Goal: Information Seeking & Learning: Learn about a topic

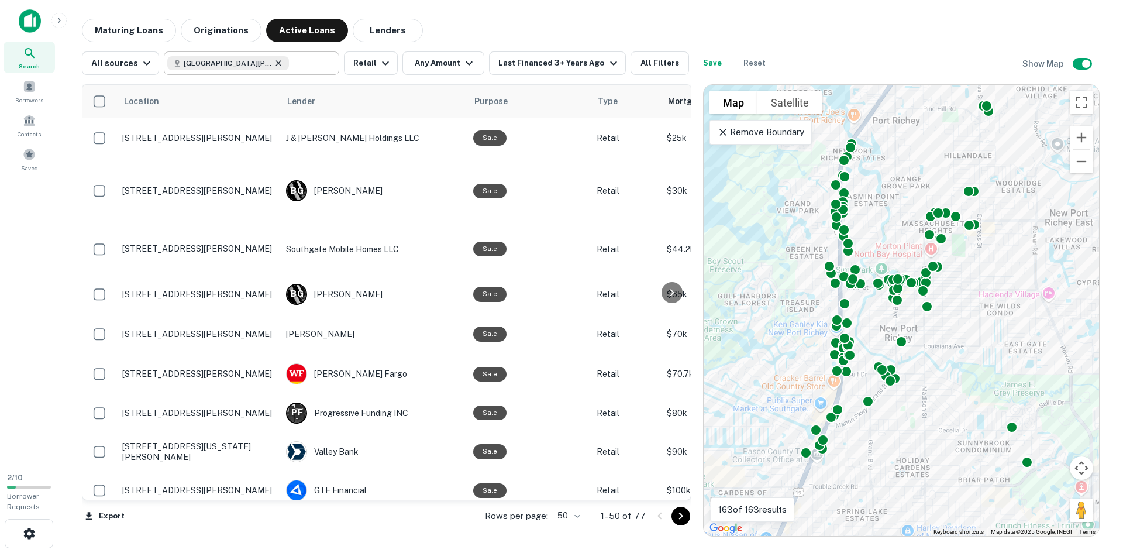
click at [274, 62] on icon at bounding box center [278, 63] width 9 height 9
type input "**********"
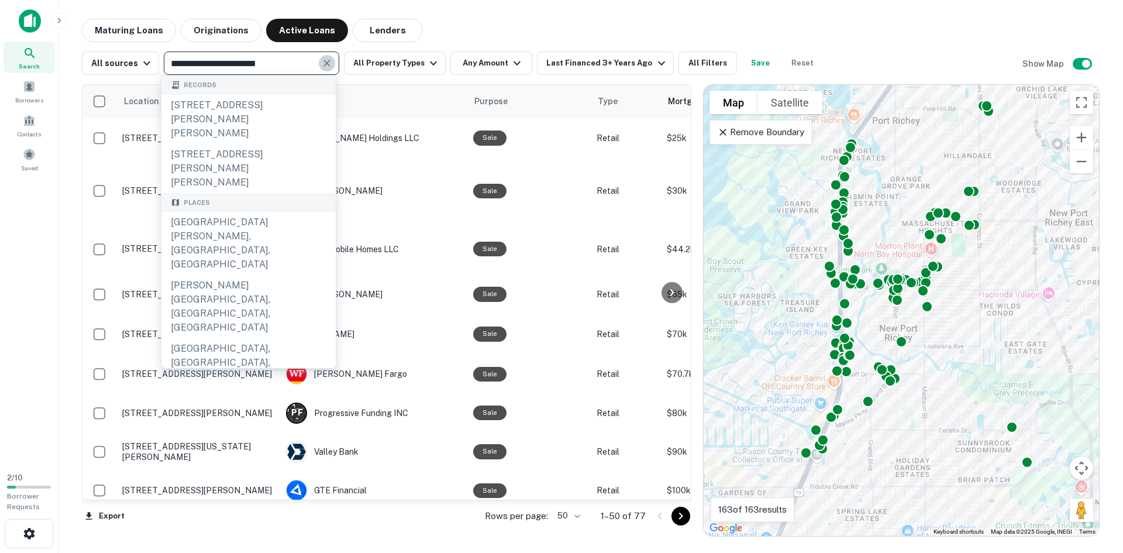
click at [323, 60] on icon "Clear" at bounding box center [327, 63] width 12 height 12
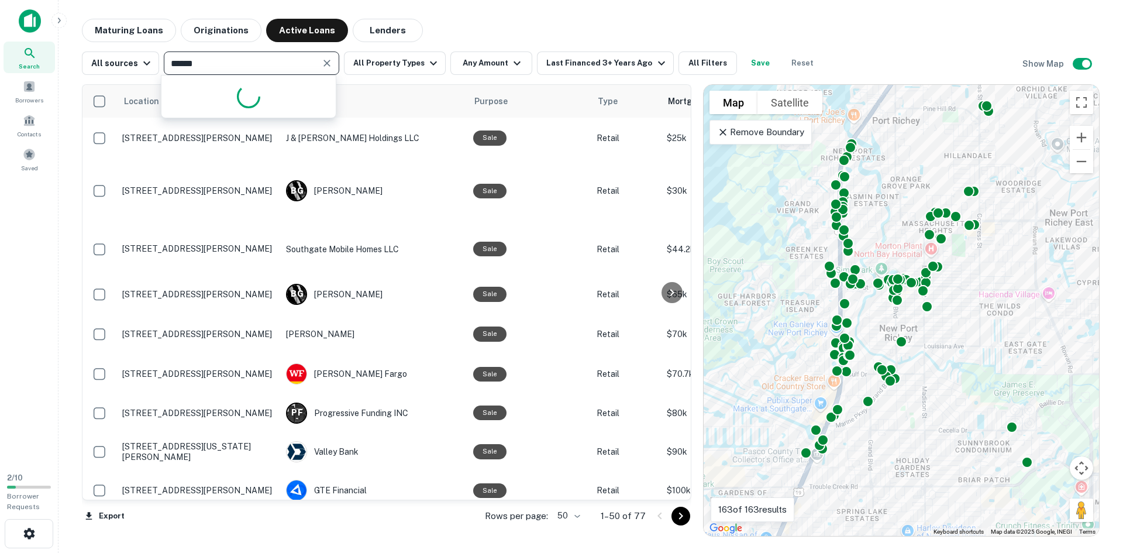
type input "******"
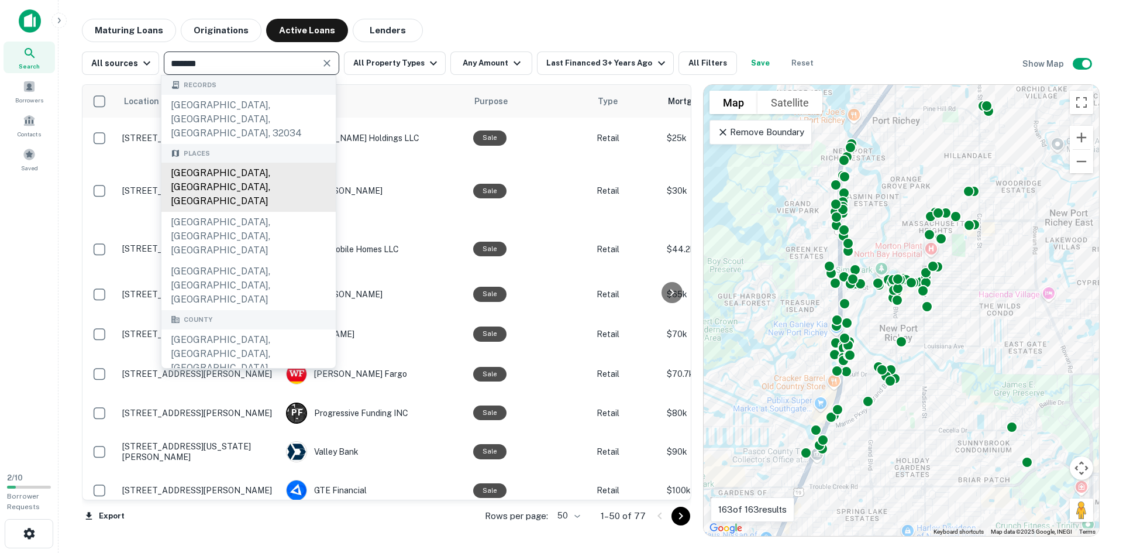
click at [269, 163] on div "[GEOGRAPHIC_DATA], [GEOGRAPHIC_DATA], [GEOGRAPHIC_DATA]" at bounding box center [248, 187] width 174 height 49
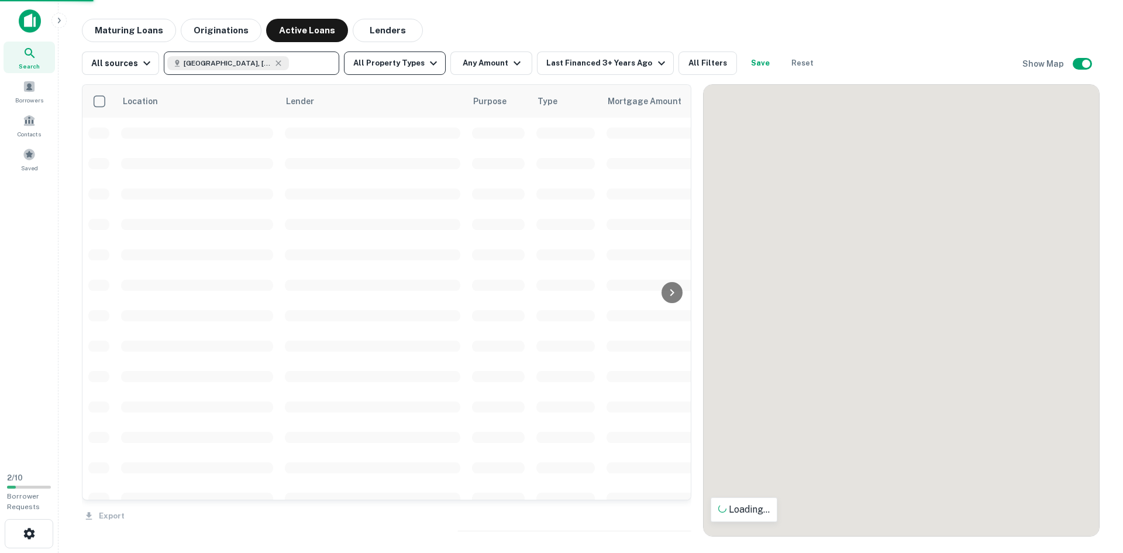
click at [404, 63] on button "All Property Types" at bounding box center [395, 62] width 102 height 23
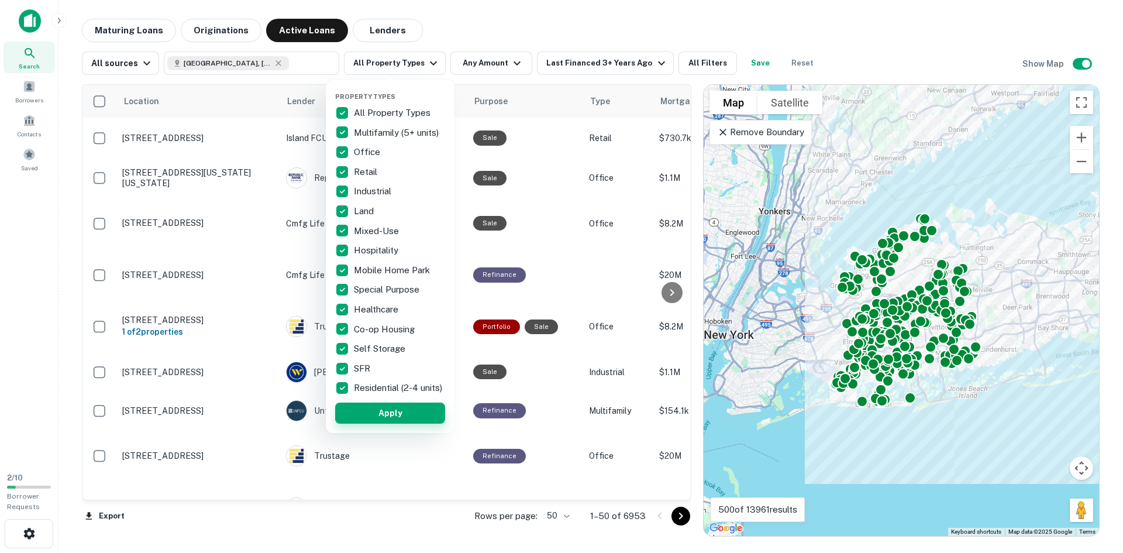
click at [382, 424] on button "Apply" at bounding box center [390, 413] width 110 height 21
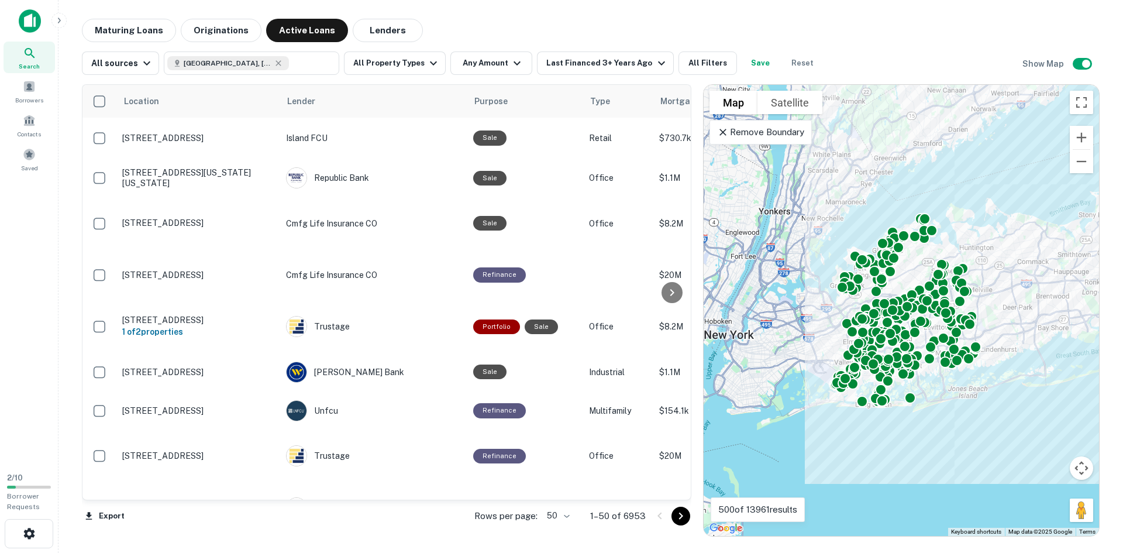
click at [916, 370] on div "Property Types All Property Types Multifamily (5+ units) Office Retail Industri…" at bounding box center [561, 276] width 1123 height 553
click at [1082, 126] on div "Property Types All Property Types Multifamily (5+ units) Office Retail Industri…" at bounding box center [561, 276] width 1123 height 553
click at [1081, 135] on div "Property Types All Property Types Multifamily (5+ units) Office Retail Industri…" at bounding box center [561, 276] width 1123 height 553
click at [1076, 138] on div "Property Types All Property Types Multifamily (5+ units) Office Retail Industri…" at bounding box center [561, 276] width 1123 height 553
click at [1078, 138] on div "Property Types All Property Types Multifamily (5+ units) Office Retail Industri…" at bounding box center [561, 276] width 1123 height 553
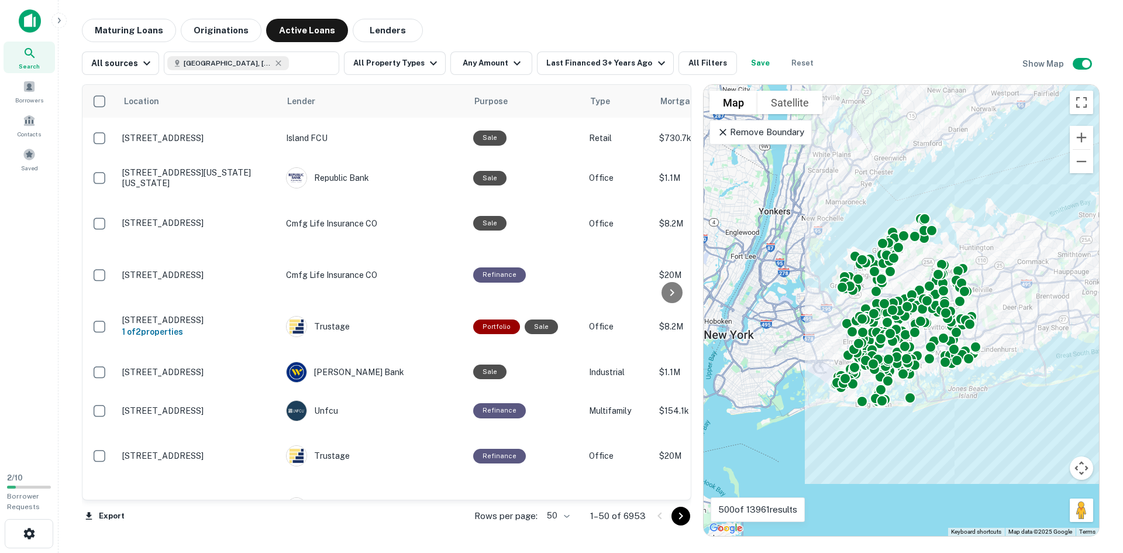
click at [889, 304] on div "Property Types All Property Types Multifamily (5+ units) Office Retail Industri…" at bounding box center [561, 276] width 1123 height 553
click at [910, 402] on div "Property Types All Property Types Multifamily (5+ units) Office Retail Industri…" at bounding box center [561, 276] width 1123 height 553
click at [1088, 141] on button "Zoom in" at bounding box center [1081, 137] width 23 height 23
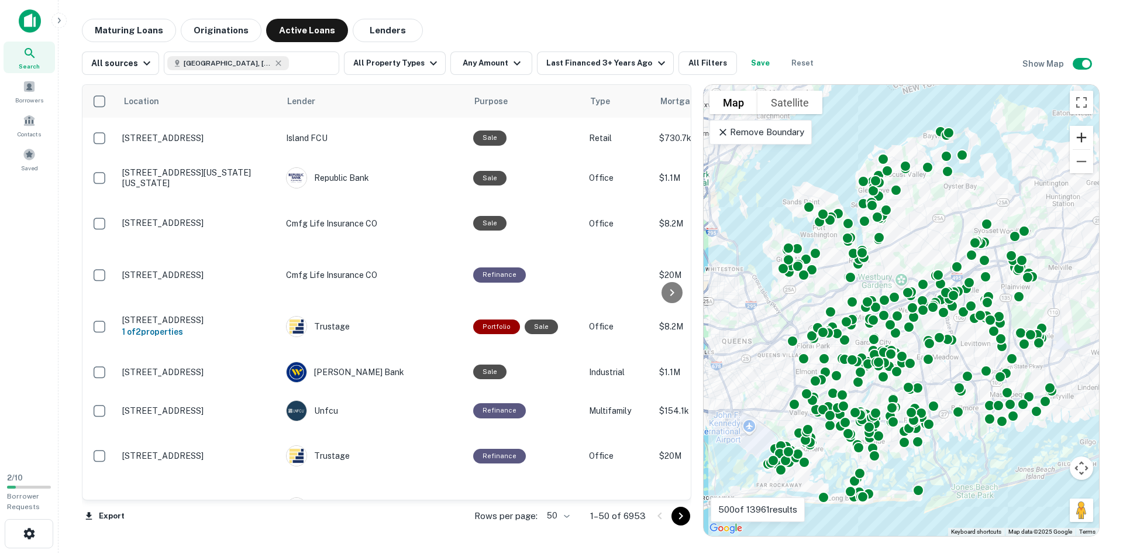
click at [1088, 141] on button "Zoom in" at bounding box center [1081, 137] width 23 height 23
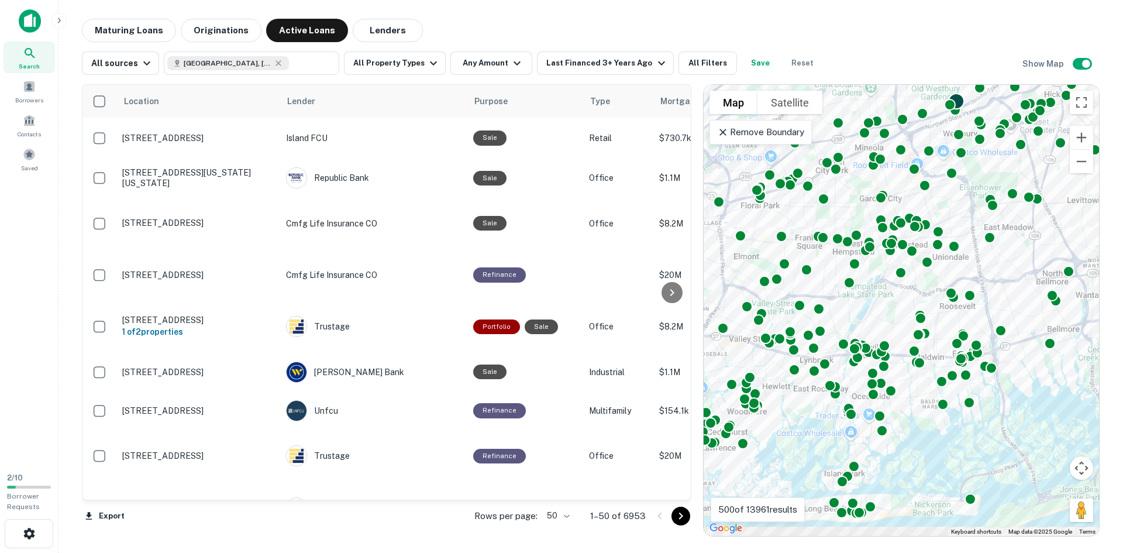
drag, startPoint x: 929, startPoint y: 290, endPoint x: 963, endPoint y: 104, distance: 189.2
click at [963, 104] on div "To activate drag with keyboard, press Alt + Enter. Once in keyboard drag state,…" at bounding box center [902, 310] width 396 height 451
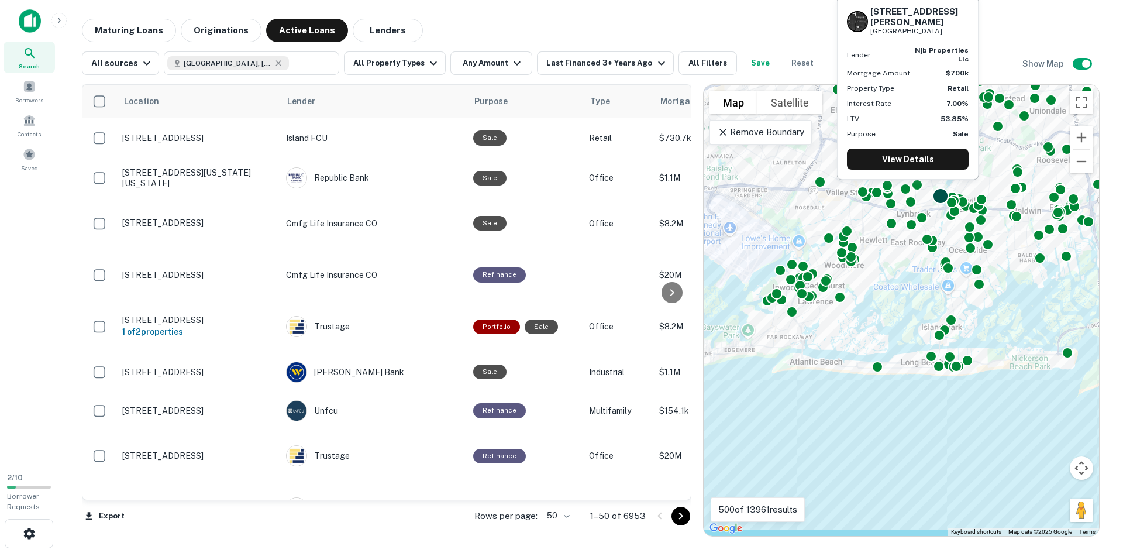
drag, startPoint x: 837, startPoint y: 343, endPoint x: 935, endPoint y: 196, distance: 177.2
click at [935, 196] on div at bounding box center [940, 195] width 15 height 15
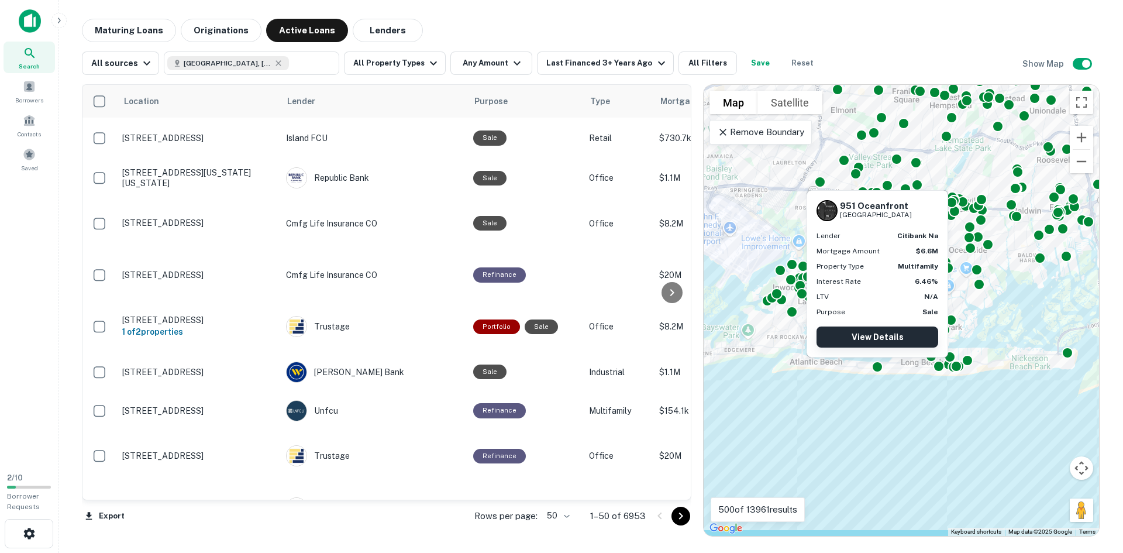
click at [880, 335] on link "View Details" at bounding box center [878, 337] width 122 height 21
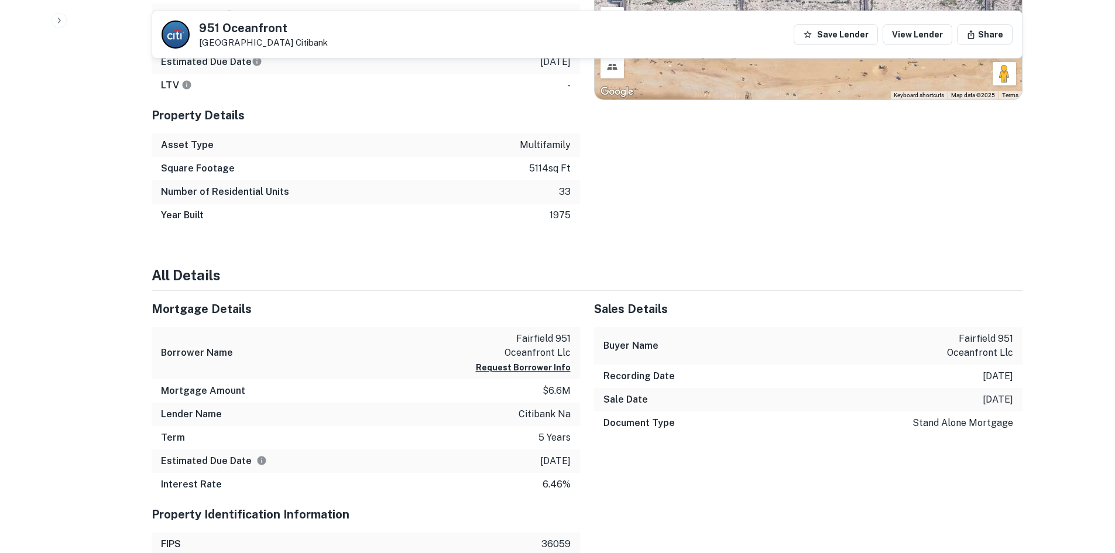
scroll to position [644, 0]
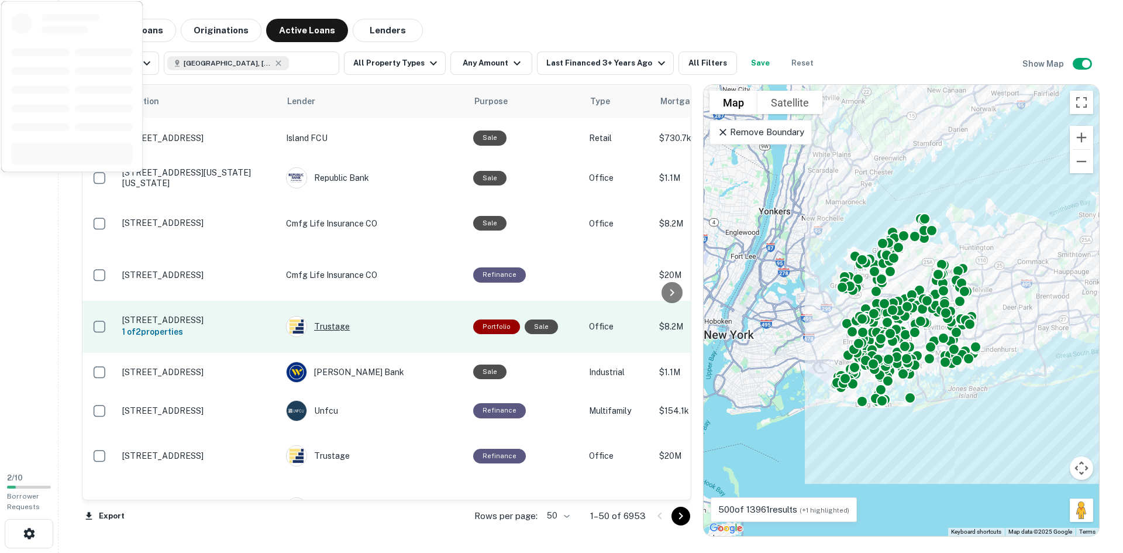
scroll to position [176, 0]
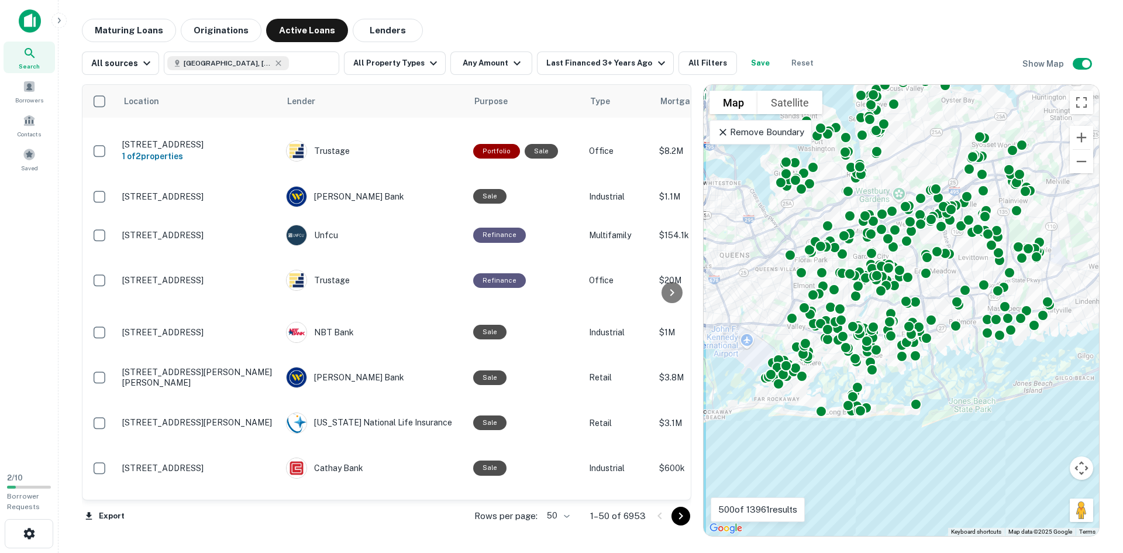
drag, startPoint x: 854, startPoint y: 373, endPoint x: 981, endPoint y: 395, distance: 128.9
click at [981, 395] on div "To activate drag with keyboard, press Alt + Enter. Once in keyboard drag state,…" at bounding box center [902, 310] width 396 height 451
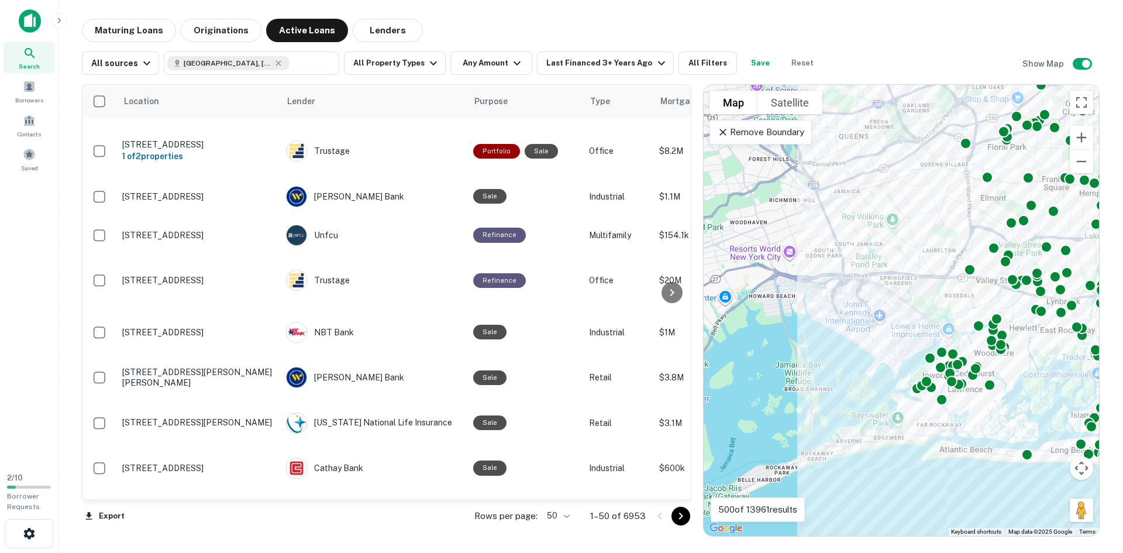
drag, startPoint x: 774, startPoint y: 366, endPoint x: 1038, endPoint y: 354, distance: 264.8
click at [1038, 354] on div "To activate drag with keyboard, press Alt + Enter. Once in keyboard drag state,…" at bounding box center [902, 310] width 396 height 451
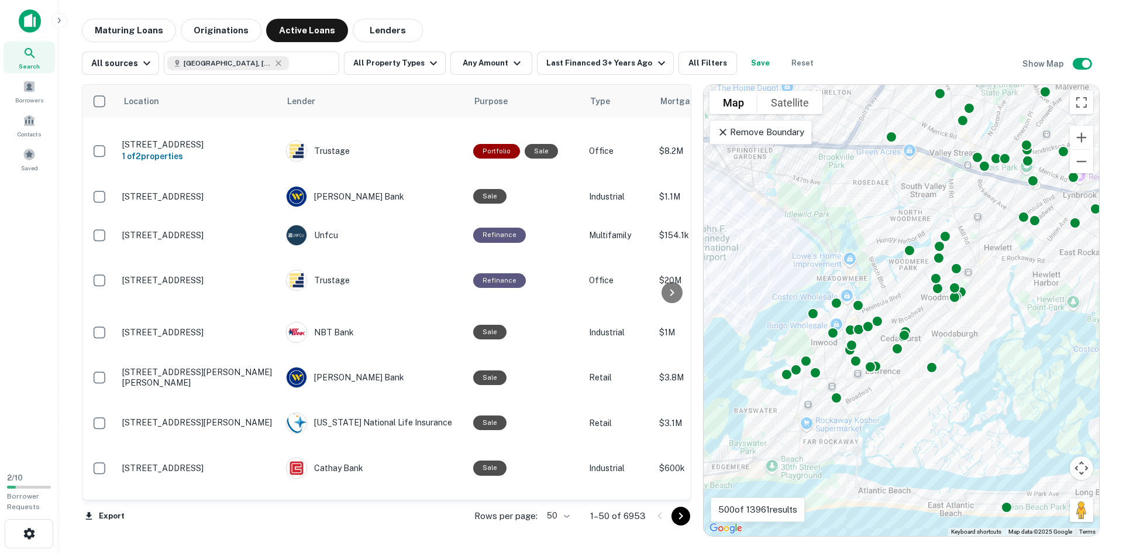
drag, startPoint x: 1031, startPoint y: 363, endPoint x: 945, endPoint y: 326, distance: 93.8
click at [945, 326] on div "To activate drag with keyboard, press Alt + Enter. Once in keyboard drag state,…" at bounding box center [902, 310] width 396 height 451
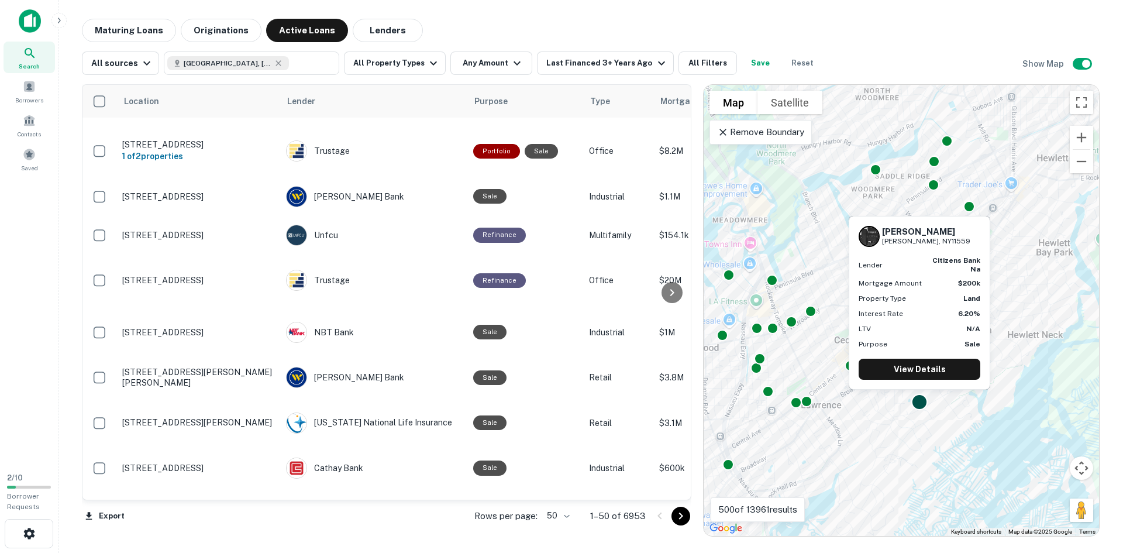
click at [922, 400] on div at bounding box center [920, 401] width 17 height 17
click at [920, 371] on link "View Details" at bounding box center [920, 369] width 122 height 21
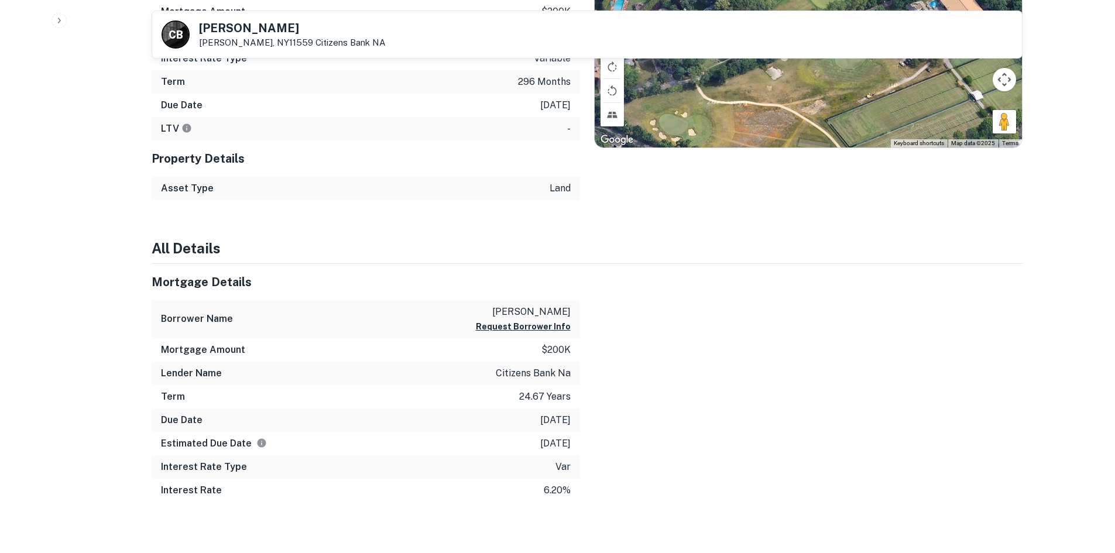
scroll to position [567, 0]
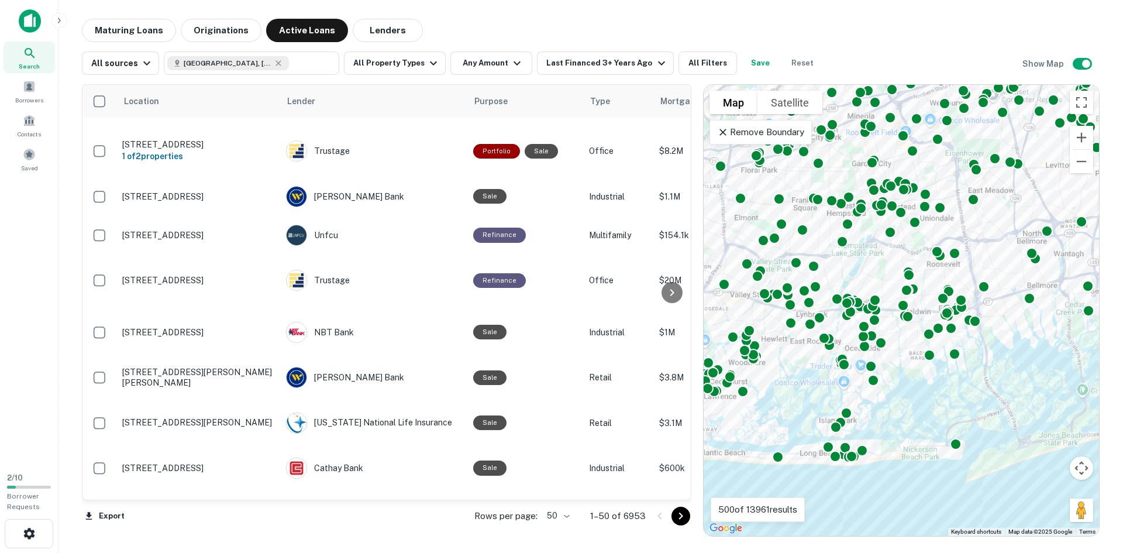
drag, startPoint x: 964, startPoint y: 321, endPoint x: 901, endPoint y: 390, distance: 93.2
click at [901, 390] on div "To activate drag with keyboard, press Alt + Enter. Once in keyboard drag state,…" at bounding box center [902, 310] width 396 height 451
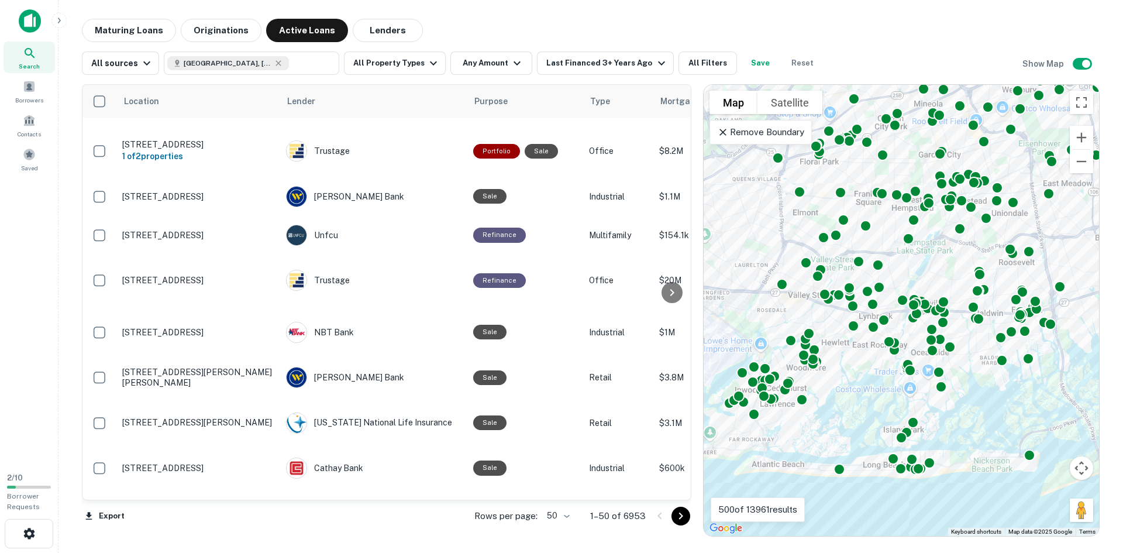
drag, startPoint x: 795, startPoint y: 386, endPoint x: 868, endPoint y: 388, distance: 72.6
click at [868, 388] on div "To activate drag with keyboard, press Alt + Enter. Once in keyboard drag state,…" at bounding box center [902, 310] width 396 height 451
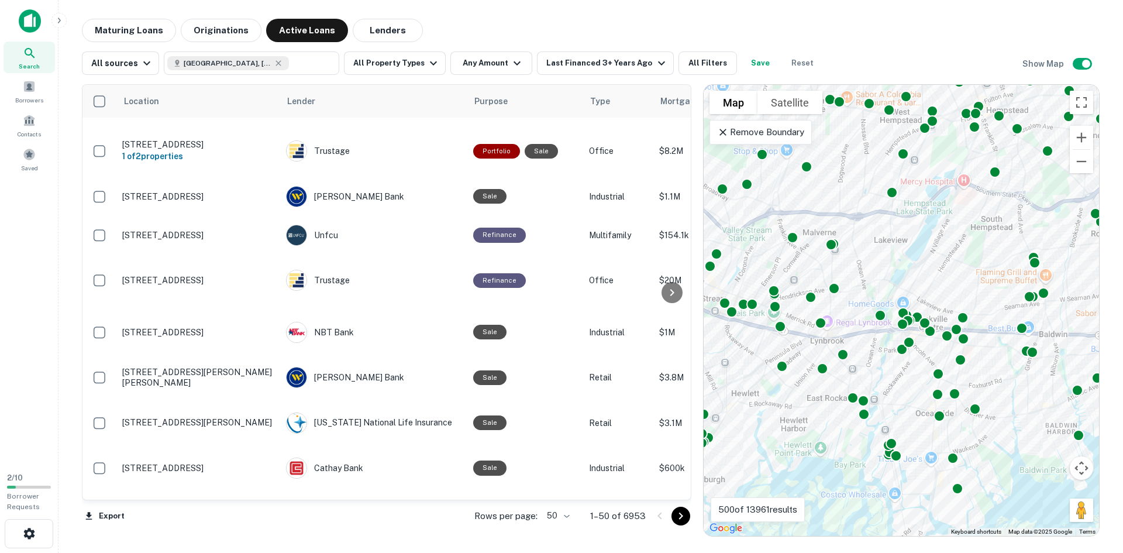
click at [992, 446] on div "To activate drag with keyboard, press Alt + Enter. Once in keyboard drag state,…" at bounding box center [902, 310] width 396 height 451
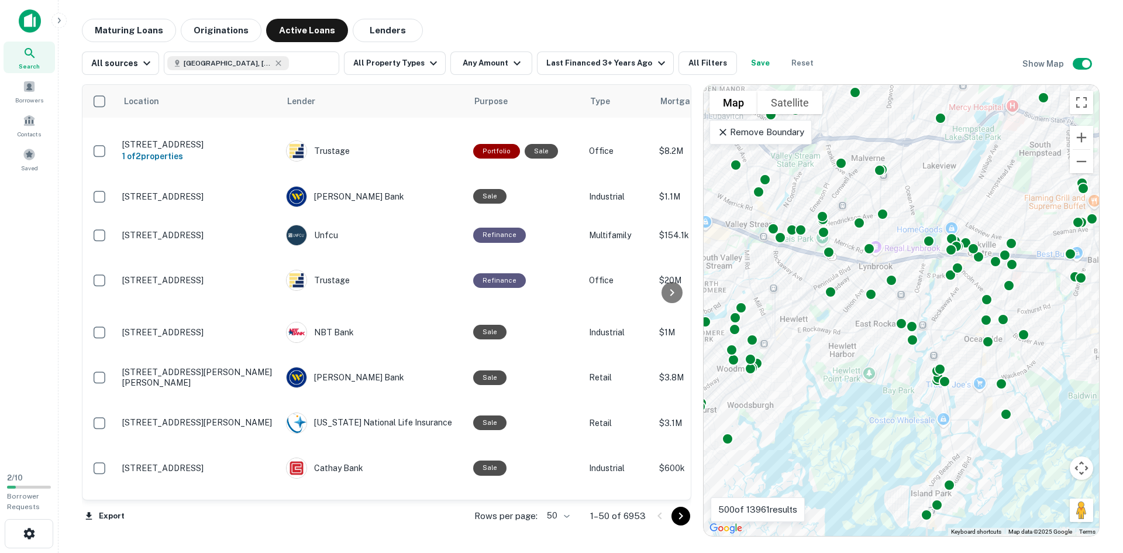
drag, startPoint x: 793, startPoint y: 408, endPoint x: 843, endPoint y: 332, distance: 90.6
click at [843, 332] on div "To activate drag with keyboard, press Alt + Enter. Once in keyboard drag state,…" at bounding box center [902, 310] width 396 height 451
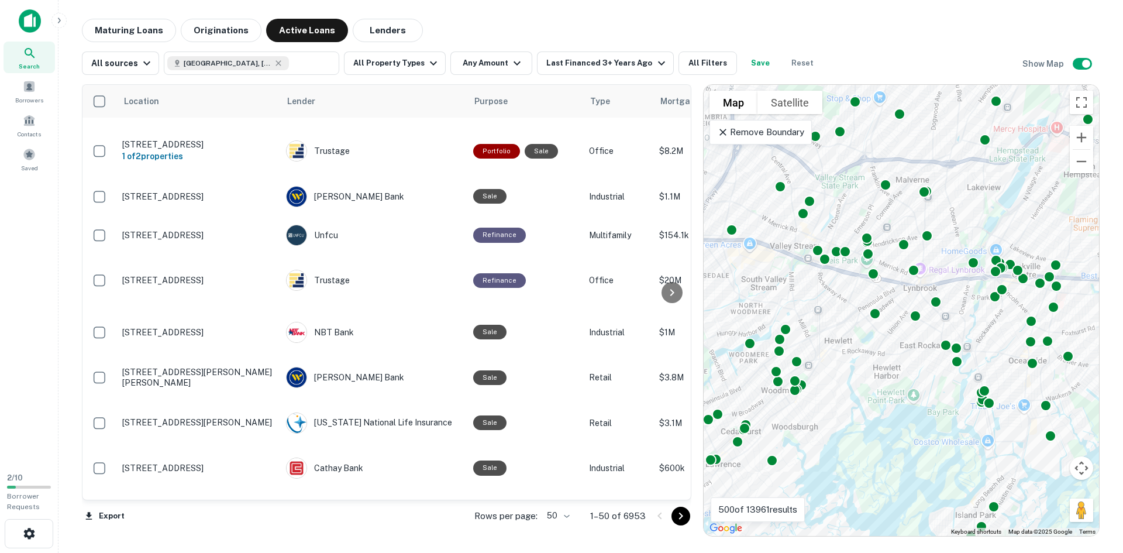
drag, startPoint x: 810, startPoint y: 356, endPoint x: 855, endPoint y: 380, distance: 51.6
click at [855, 380] on div "To activate drag with keyboard, press Alt + Enter. Once in keyboard drag state,…" at bounding box center [902, 310] width 396 height 451
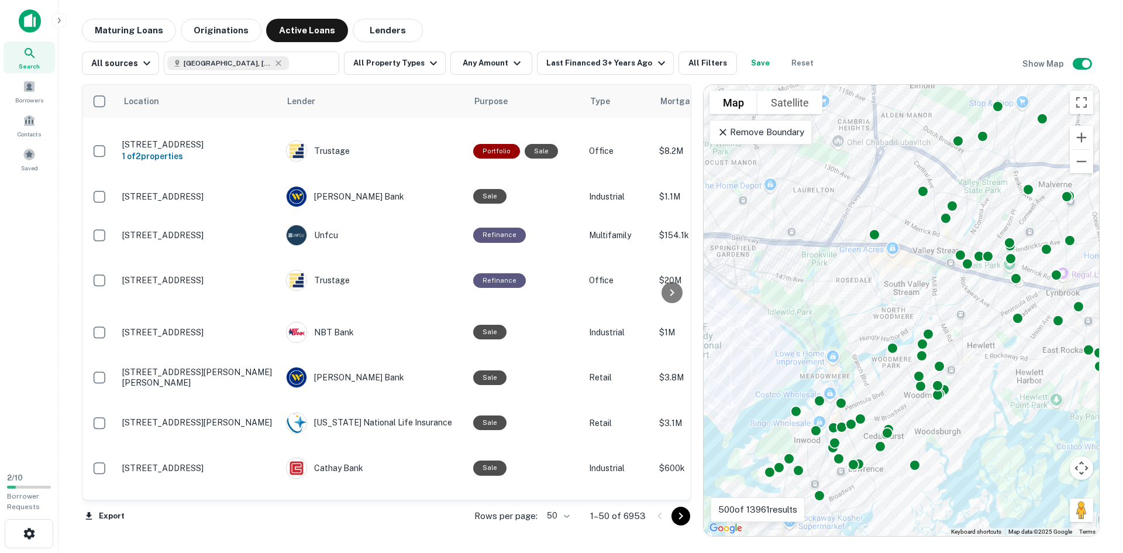
drag, startPoint x: 799, startPoint y: 337, endPoint x: 944, endPoint y: 342, distance: 145.2
click at [944, 342] on div "To activate drag with keyboard, press Alt + Enter. Once in keyboard drag state,…" at bounding box center [902, 310] width 396 height 451
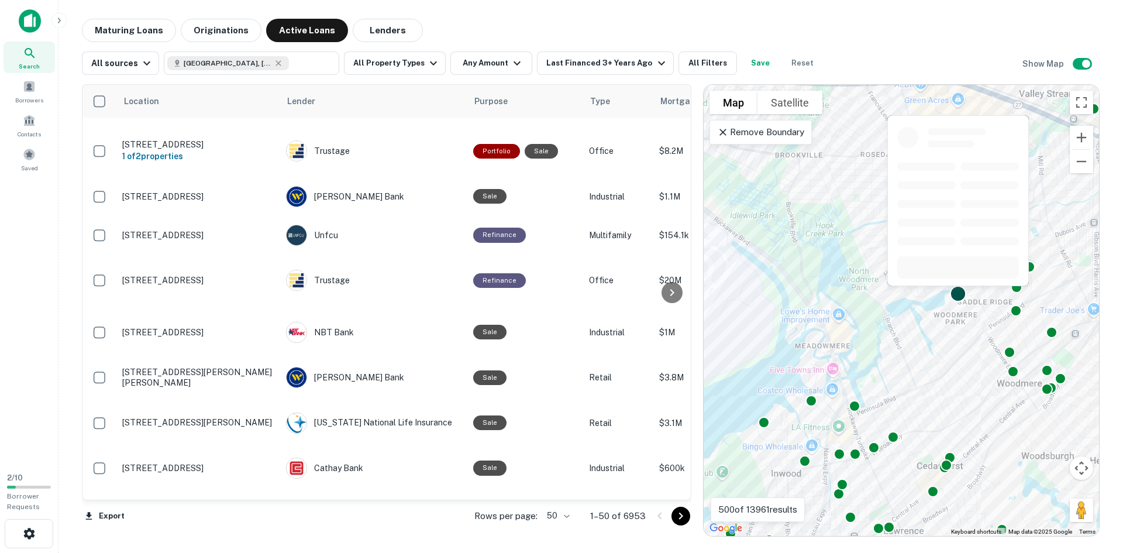
click at [964, 297] on div at bounding box center [958, 293] width 17 height 17
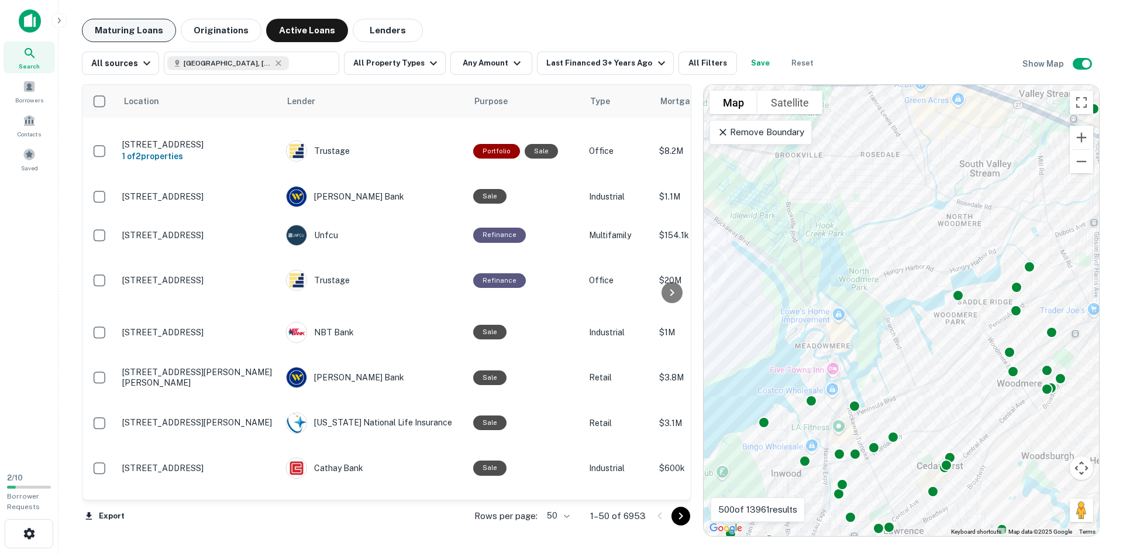
click at [160, 28] on button "Maturing Loans" at bounding box center [129, 30] width 94 height 23
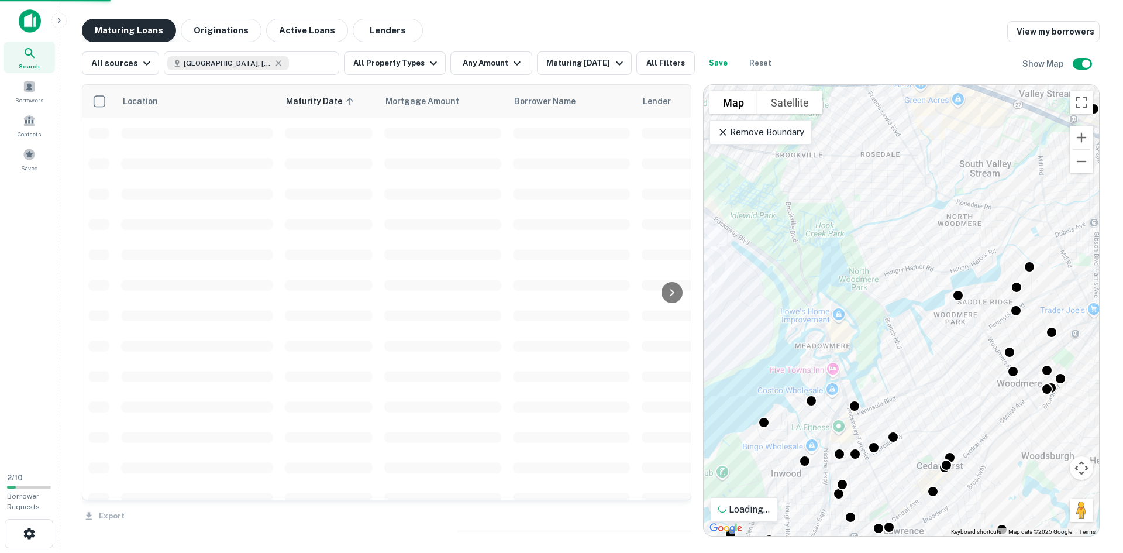
scroll to position [176, 0]
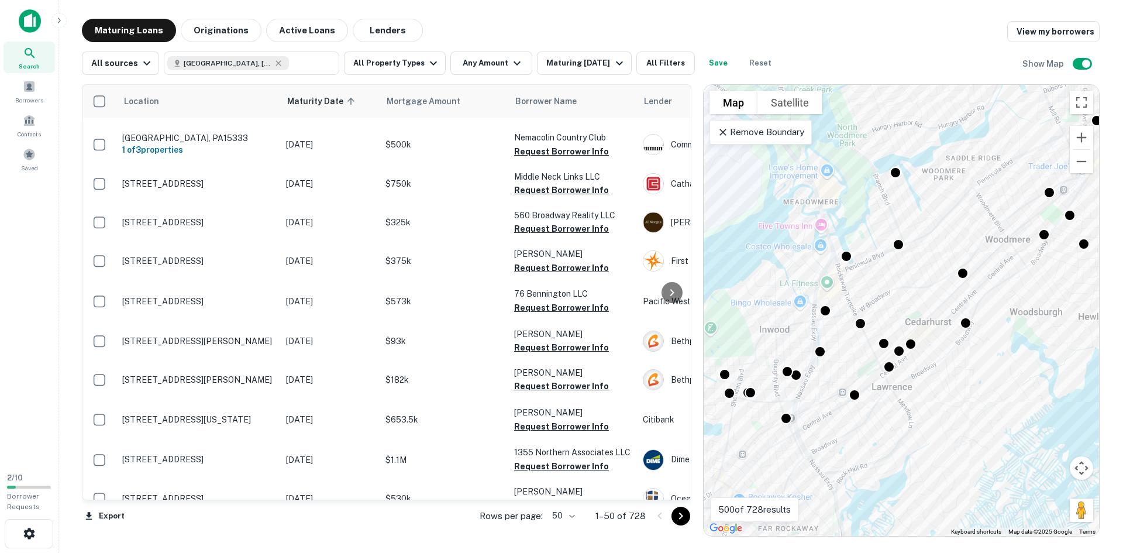
drag, startPoint x: 903, startPoint y: 395, endPoint x: 892, endPoint y: 251, distance: 144.4
click at [892, 251] on div "To activate drag with keyboard, press Alt + Enter. Once in keyboard drag state,…" at bounding box center [902, 310] width 396 height 451
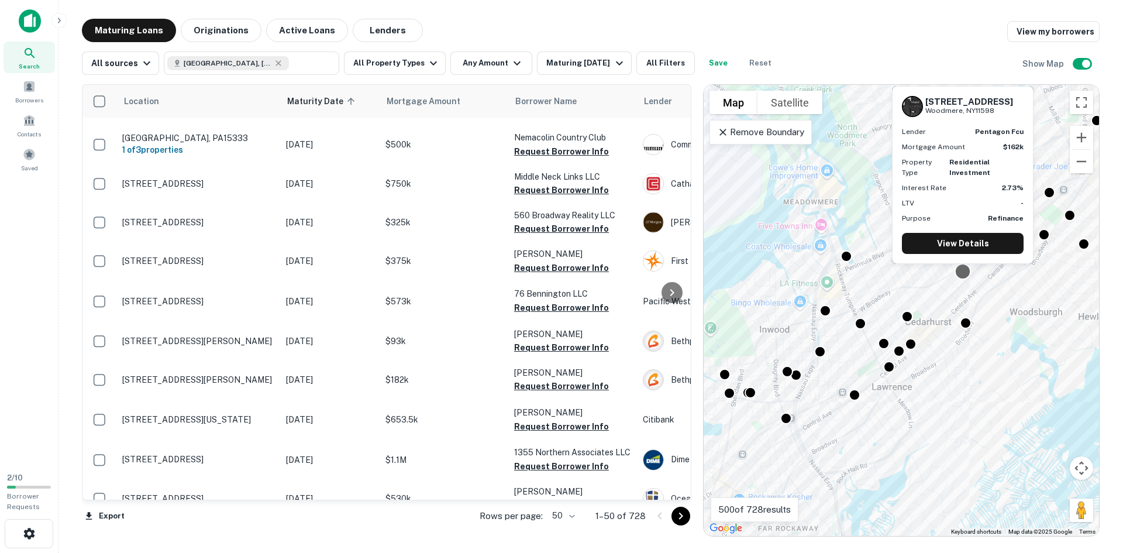
click at [962, 270] on div "727 Althouse St Woodmere, NY11598 Lender pentagon fcu Mortgage Amount $162k Pro…" at bounding box center [963, 178] width 144 height 187
click at [958, 239] on link "View Details" at bounding box center [963, 243] width 122 height 21
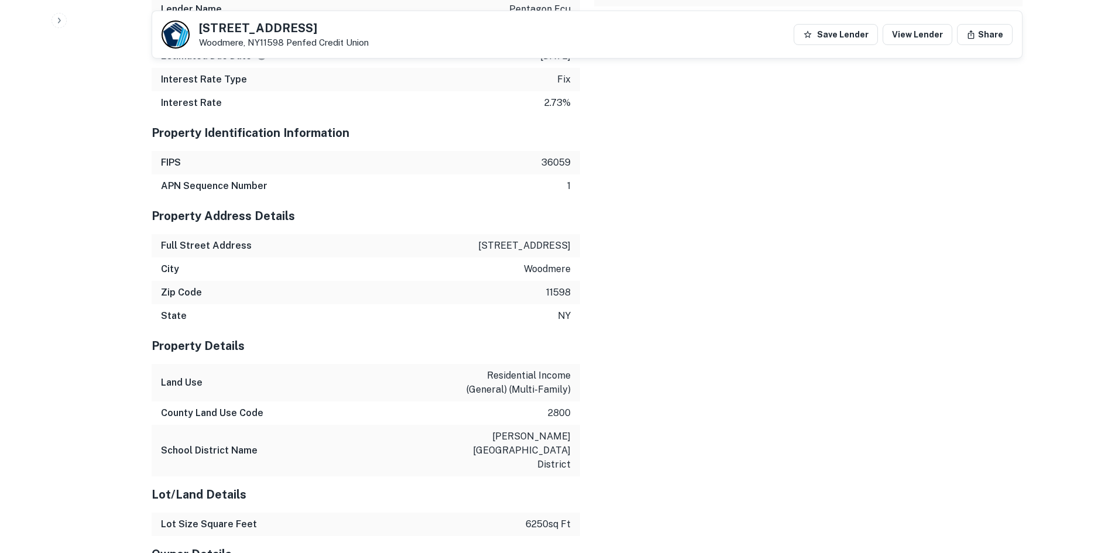
scroll to position [1053, 0]
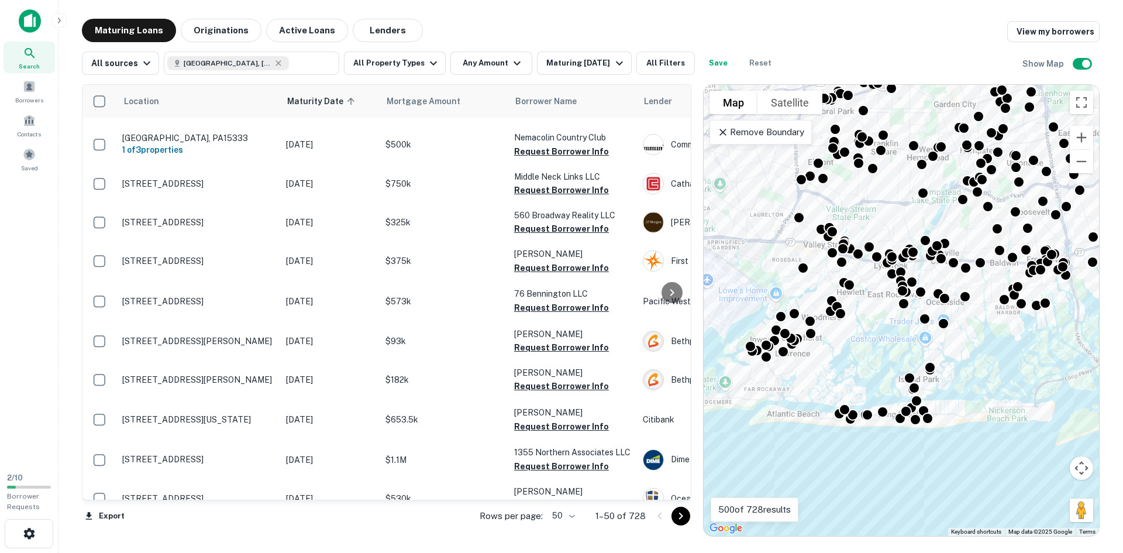
drag, startPoint x: 866, startPoint y: 374, endPoint x: 1028, endPoint y: 387, distance: 162.0
click at [1028, 387] on div "To activate drag with keyboard, press Alt + Enter. Once in keyboard drag state,…" at bounding box center [902, 310] width 396 height 451
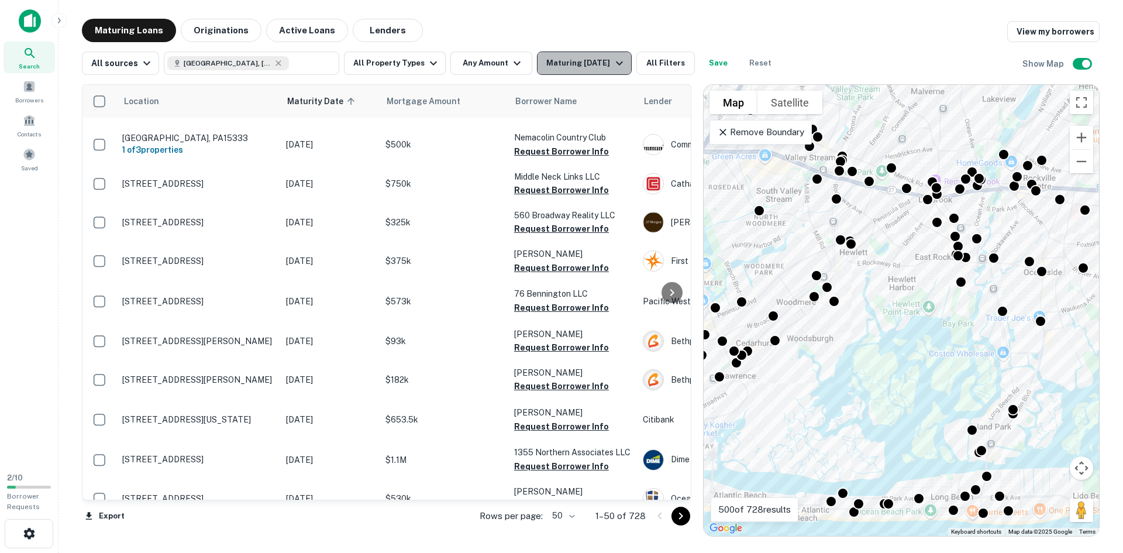
click at [564, 65] on div "Maturing In 1 Year" at bounding box center [587, 63] width 80 height 14
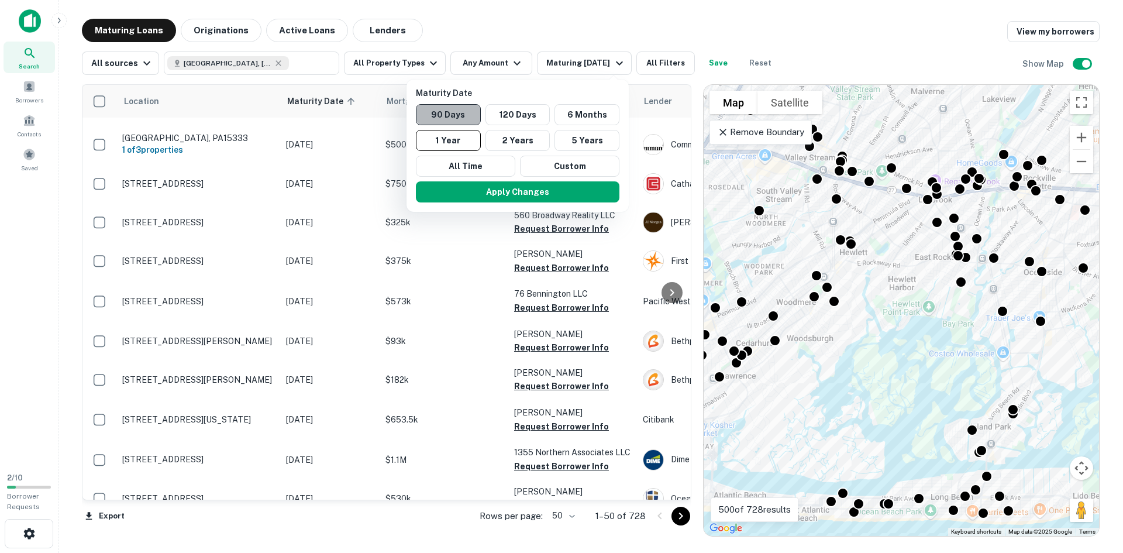
click at [465, 114] on button "90 Days" at bounding box center [448, 114] width 65 height 21
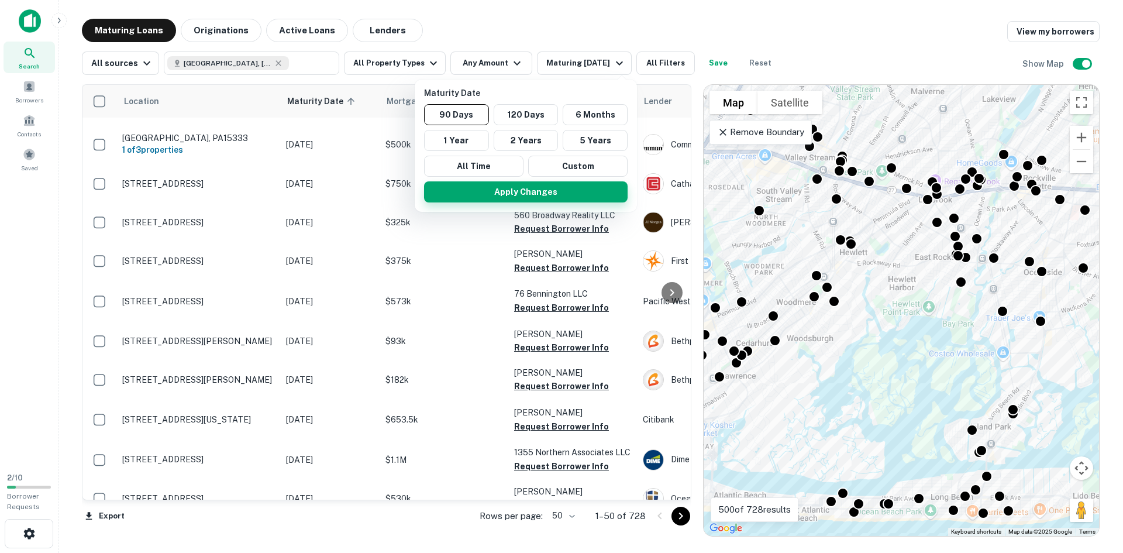
click at [526, 190] on button "Apply Changes" at bounding box center [526, 191] width 204 height 21
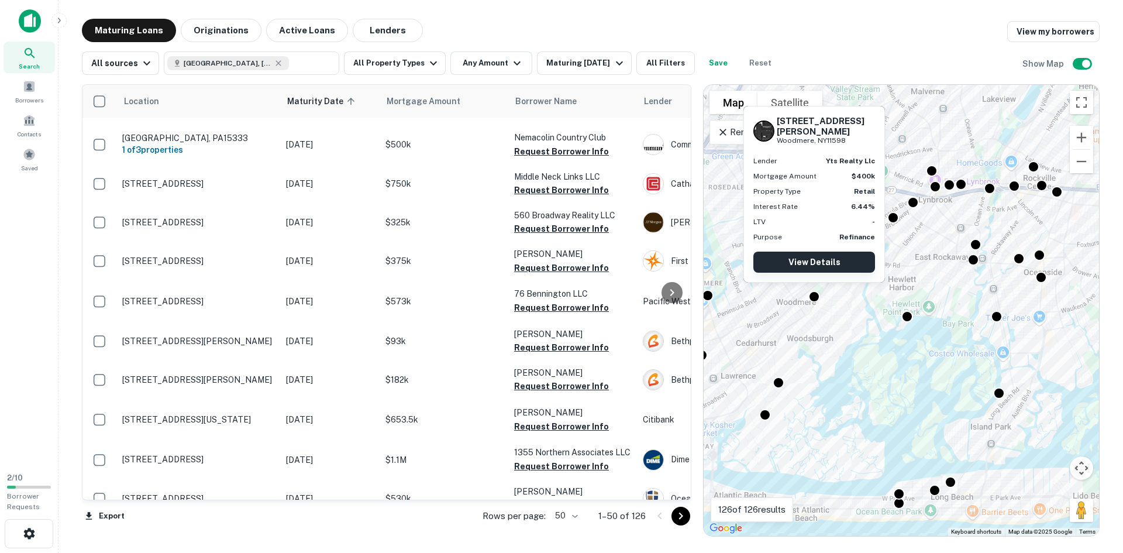
click at [812, 259] on link "View Details" at bounding box center [815, 262] width 122 height 21
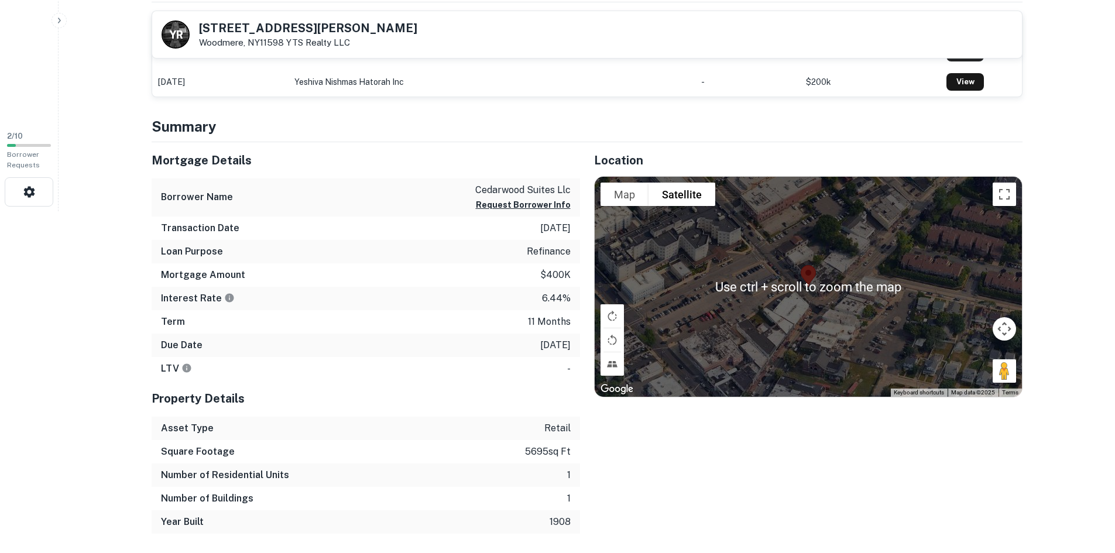
scroll to position [351, 0]
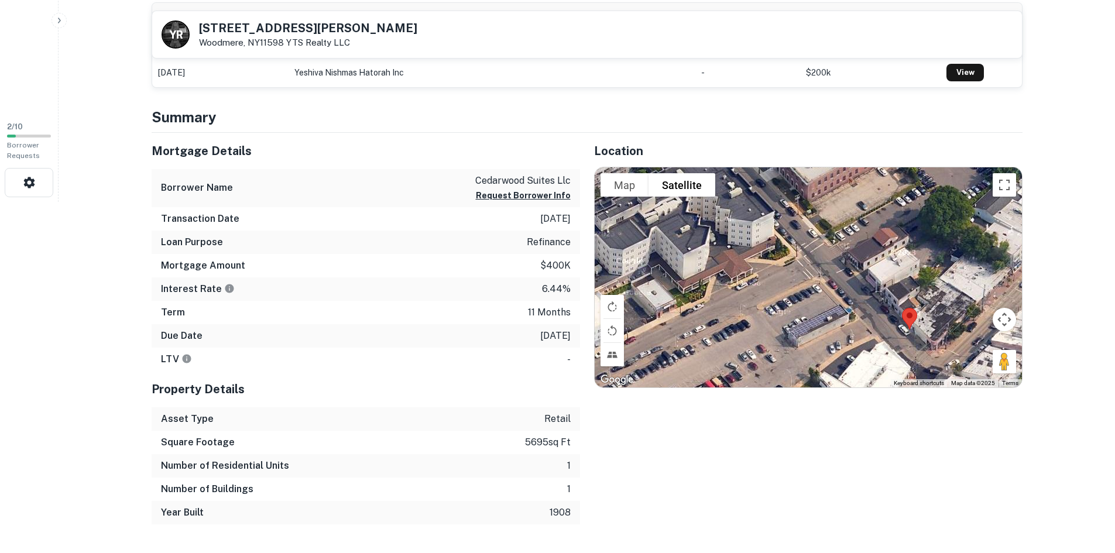
drag, startPoint x: 779, startPoint y: 252, endPoint x: 896, endPoint y: 326, distance: 139.1
click at [896, 326] on div at bounding box center [807, 277] width 427 height 220
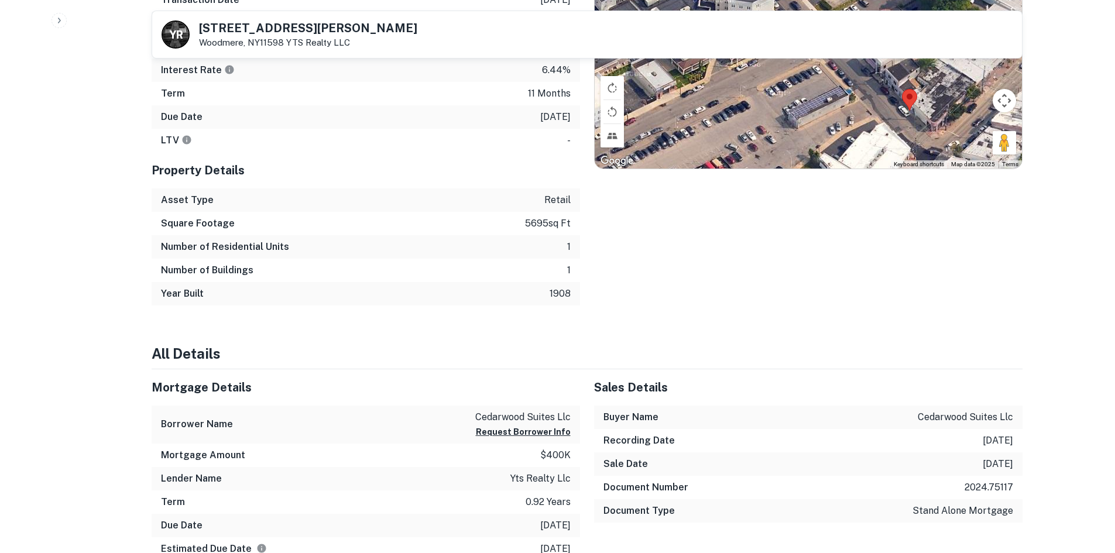
scroll to position [644, 0]
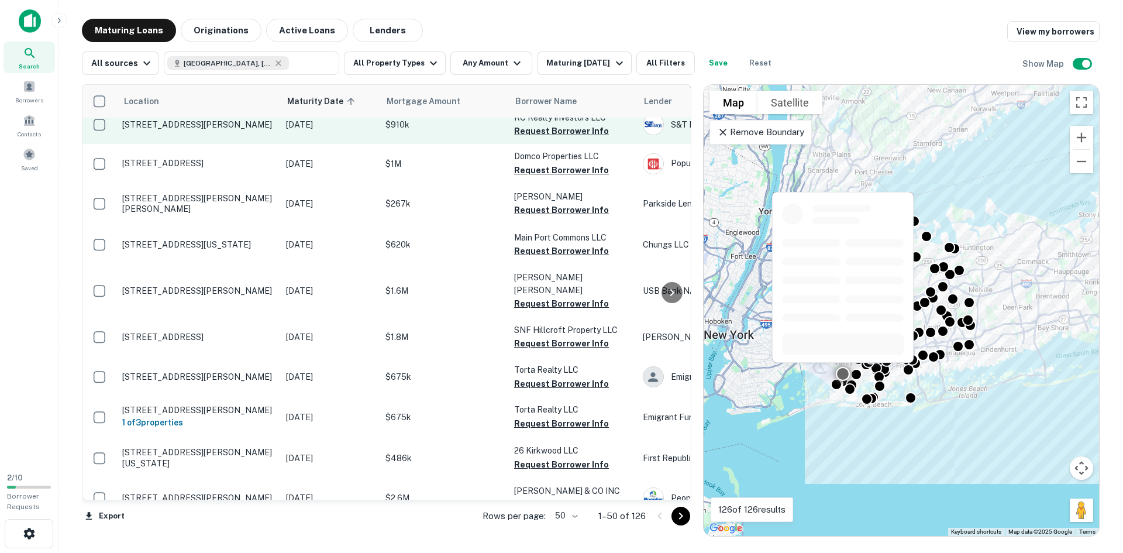
scroll to position [1053, 0]
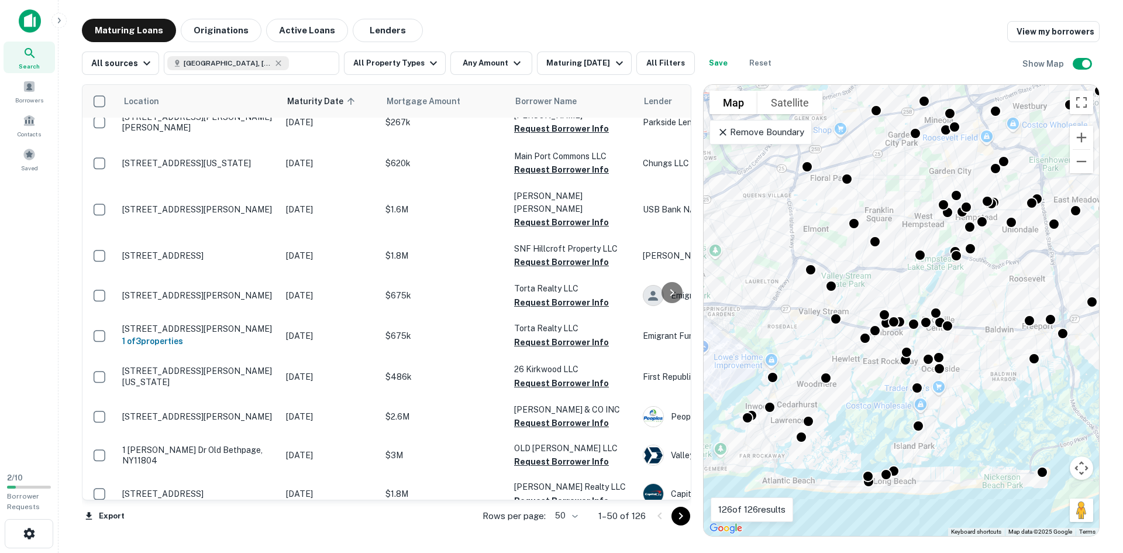
drag, startPoint x: 933, startPoint y: 386, endPoint x: 1003, endPoint y: 370, distance: 71.5
click at [1003, 370] on div "To activate drag with keyboard, press Alt + Enter. Once in keyboard drag state,…" at bounding box center [902, 310] width 396 height 451
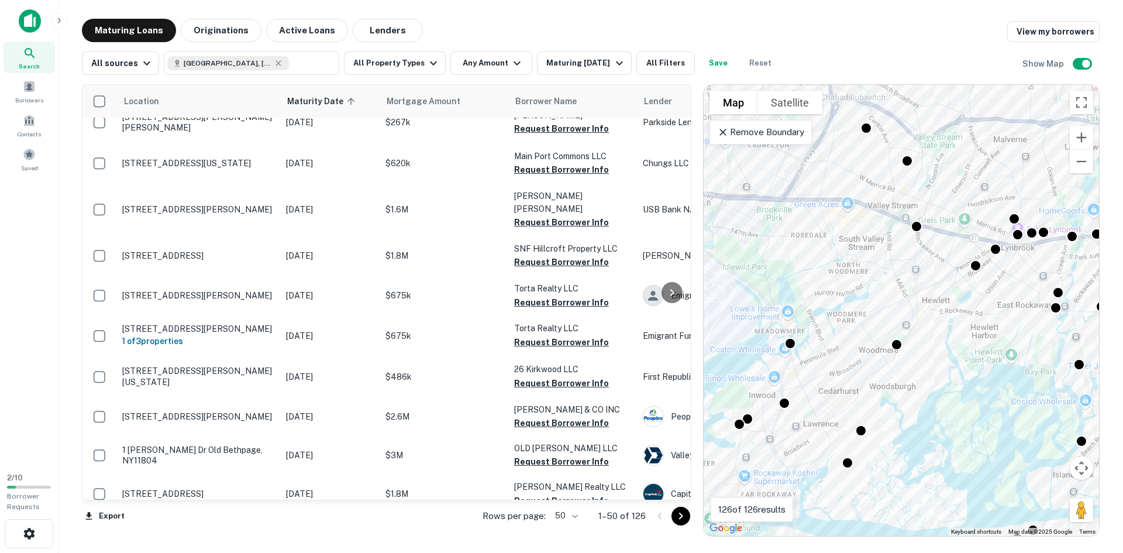
drag, startPoint x: 844, startPoint y: 378, endPoint x: 940, endPoint y: 334, distance: 105.5
click at [940, 334] on div "To activate drag with keyboard, press Alt + Enter. Once in keyboard drag state,…" at bounding box center [902, 310] width 396 height 451
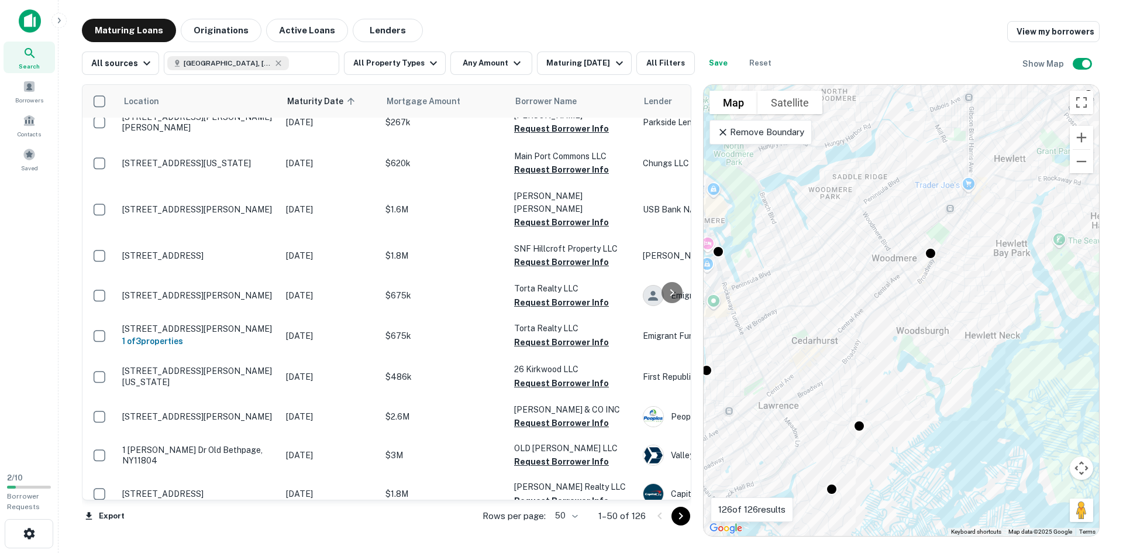
drag, startPoint x: 892, startPoint y: 380, endPoint x: 933, endPoint y: 303, distance: 87.7
click at [933, 303] on div "To activate drag with keyboard, press Alt + Enter. Once in keyboard drag state,…" at bounding box center [902, 310] width 396 height 451
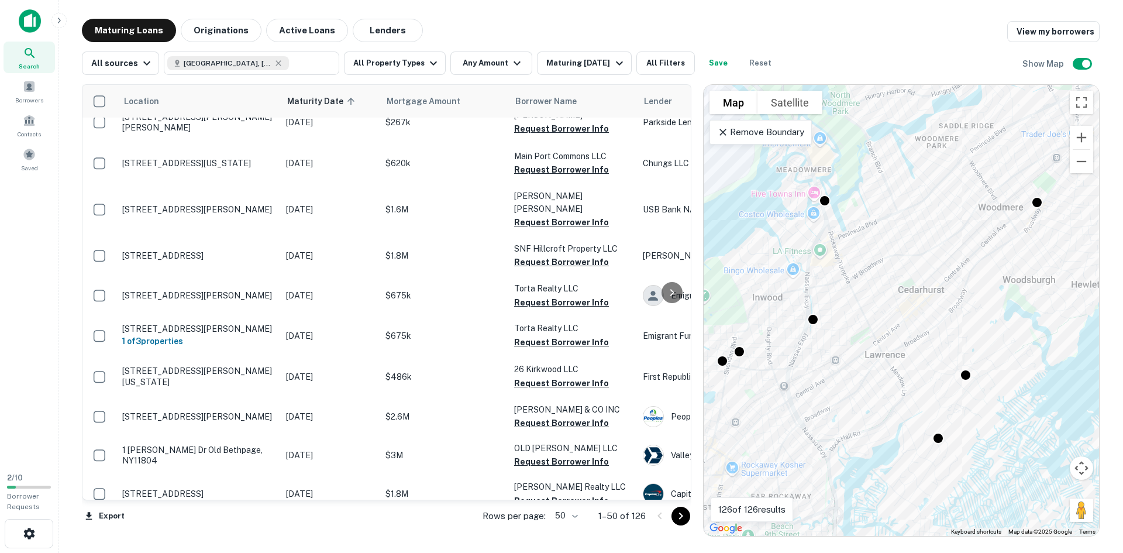
drag, startPoint x: 841, startPoint y: 255, endPoint x: 948, endPoint y: 201, distance: 120.1
click at [948, 201] on div "To activate drag with keyboard, press Alt + Enter. Once in keyboard drag state,…" at bounding box center [902, 310] width 396 height 451
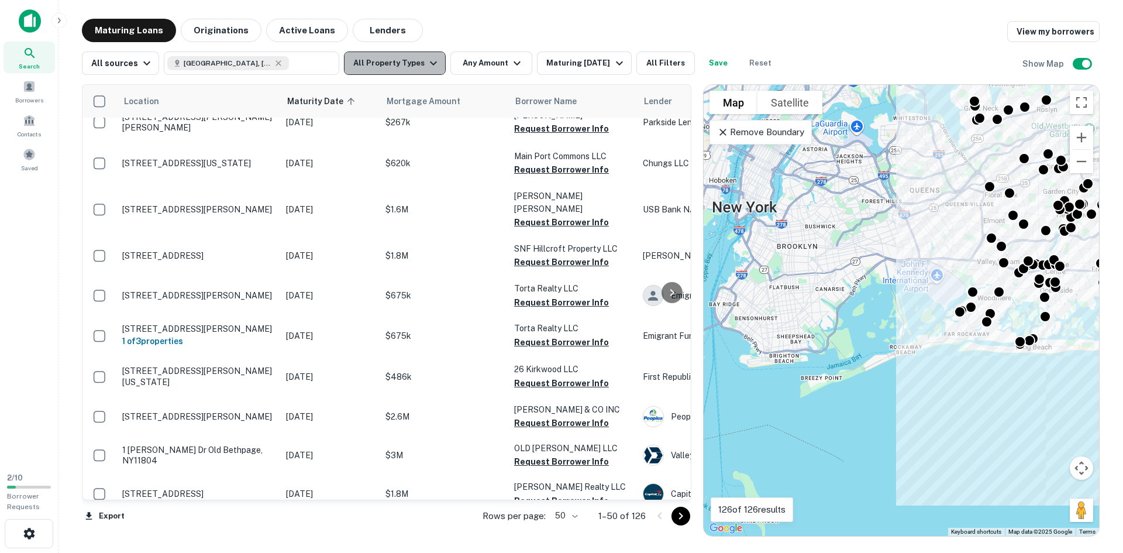
click at [427, 64] on icon "button" at bounding box center [434, 63] width 14 height 14
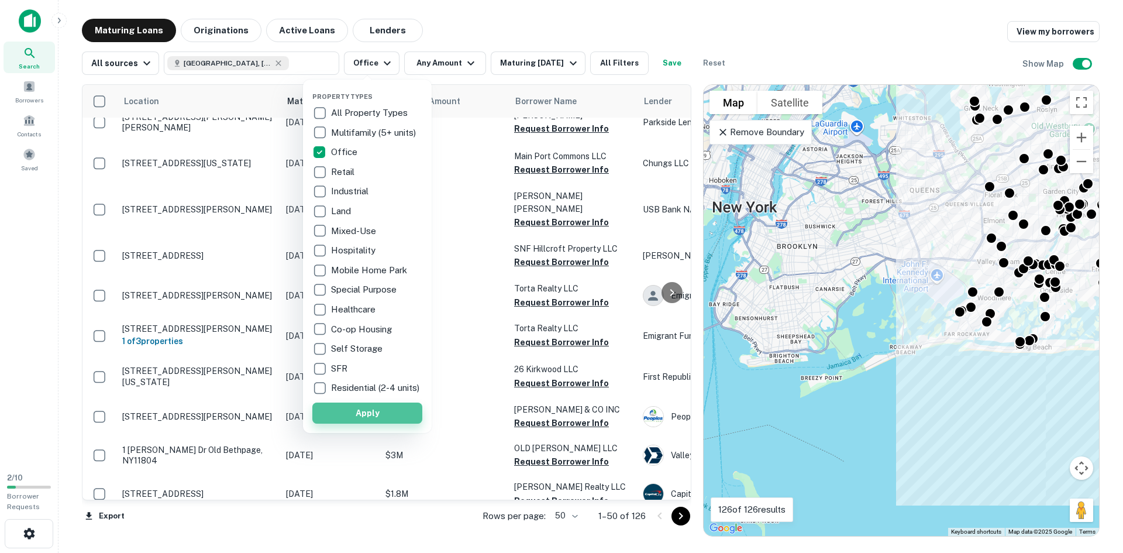
click at [368, 418] on button "Apply" at bounding box center [367, 413] width 110 height 21
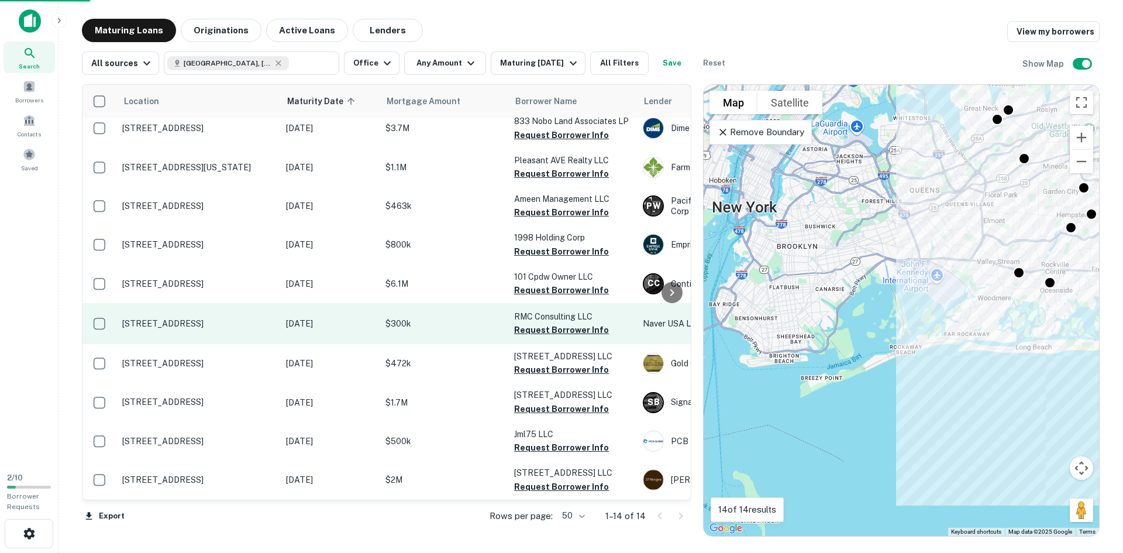
scroll to position [188, 0]
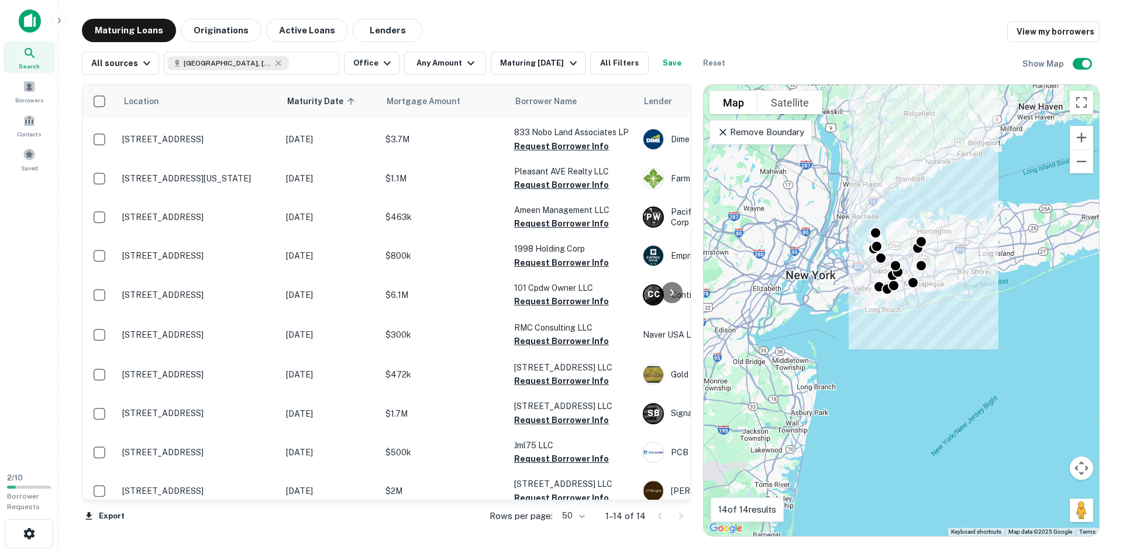
click at [777, 131] on p "Remove Boundary" at bounding box center [760, 132] width 87 height 14
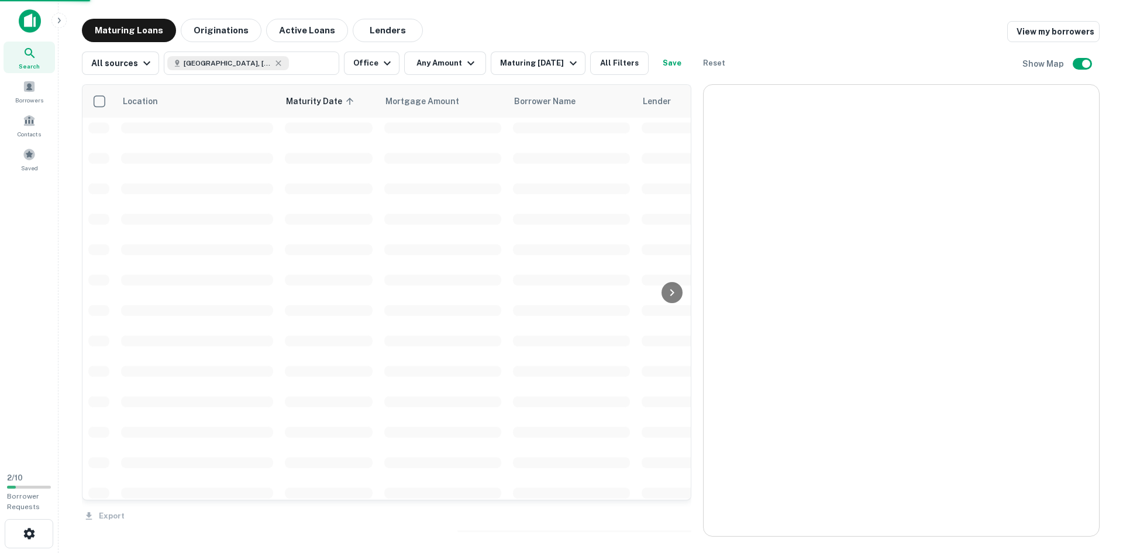
scroll to position [1053, 0]
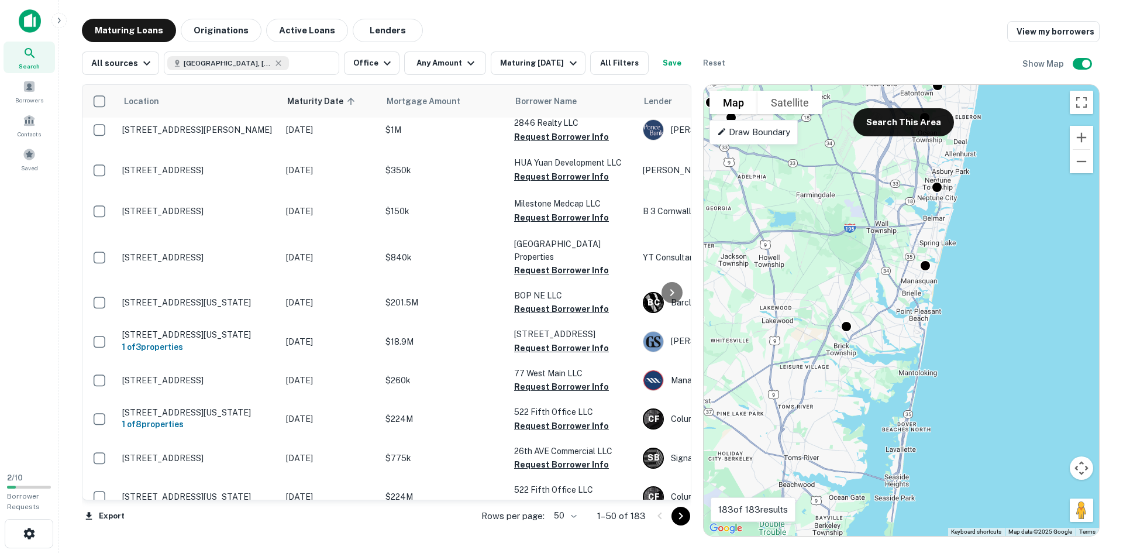
drag, startPoint x: 896, startPoint y: 214, endPoint x: 885, endPoint y: 398, distance: 184.6
click at [885, 398] on div "To activate drag with keyboard, press Alt + Enter. Once in keyboard drag state,…" at bounding box center [902, 310] width 396 height 451
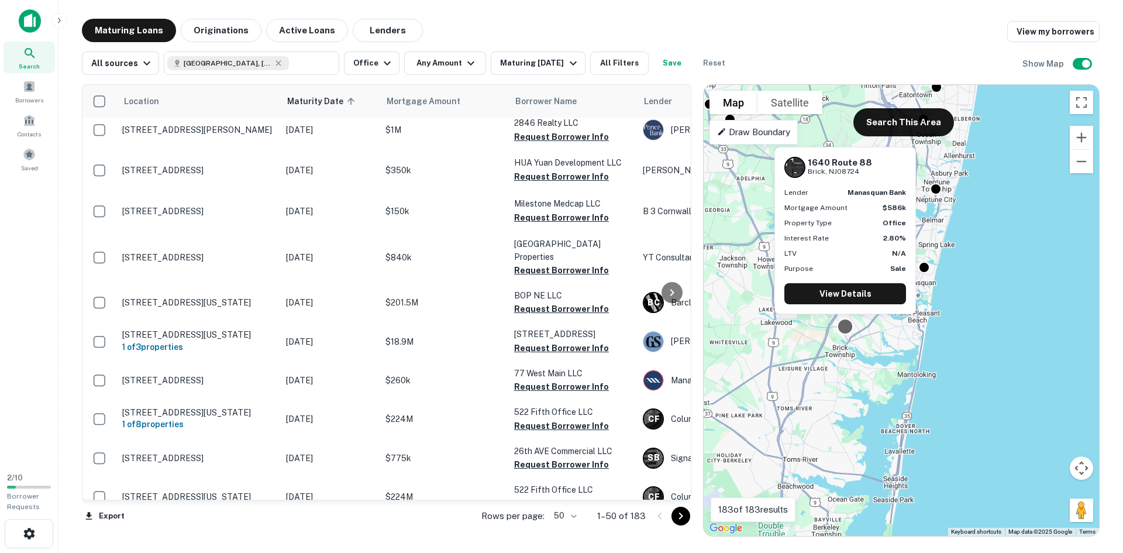
click at [846, 326] on div at bounding box center [845, 326] width 17 height 17
click at [847, 299] on link "View Details" at bounding box center [846, 293] width 122 height 21
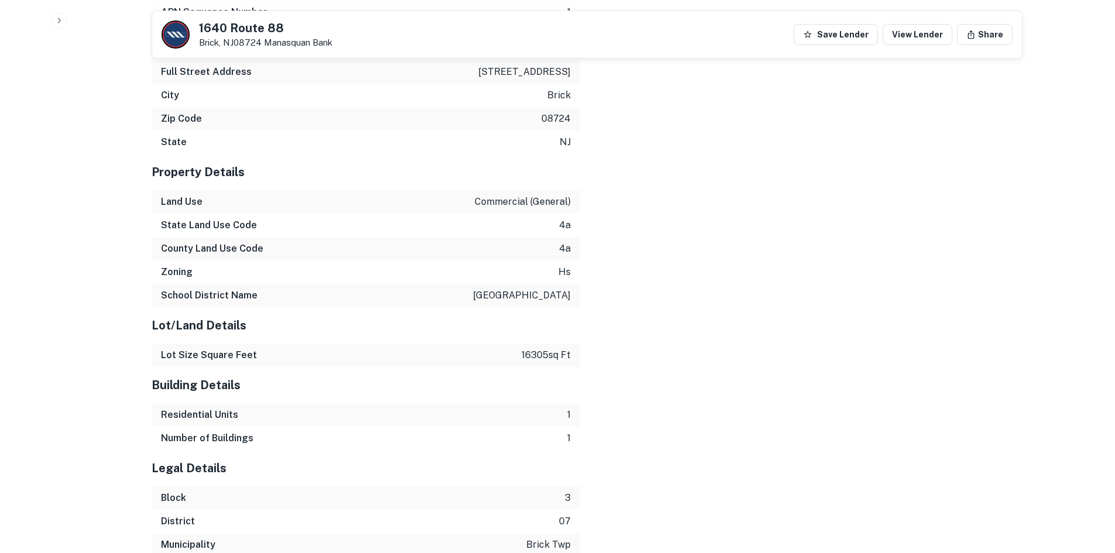
scroll to position [1253, 0]
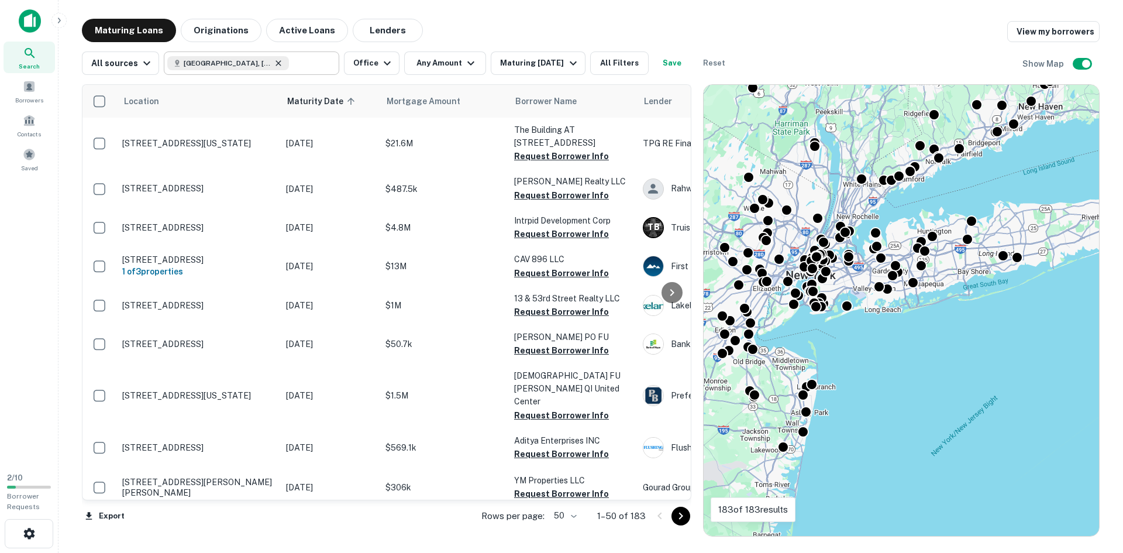
scroll to position [1053, 0]
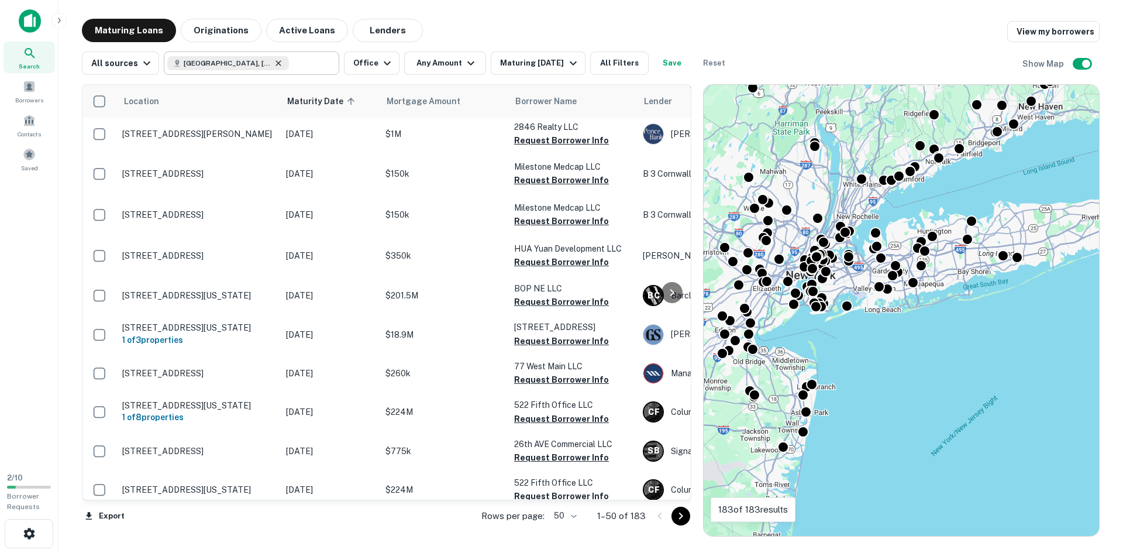
click at [276, 63] on icon at bounding box center [278, 62] width 5 height 5
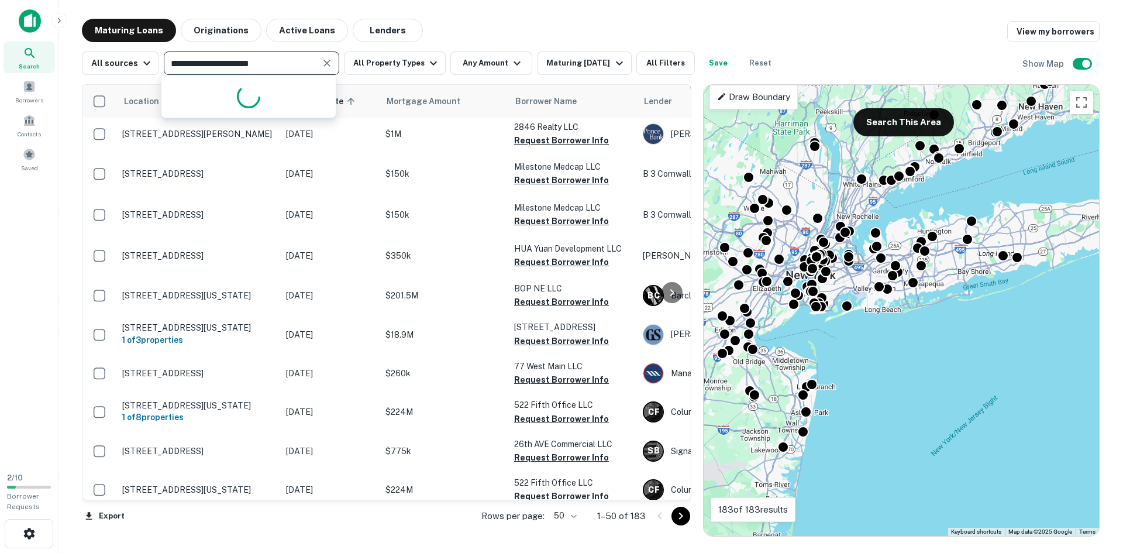
click at [269, 63] on input "**********" at bounding box center [241, 63] width 149 height 16
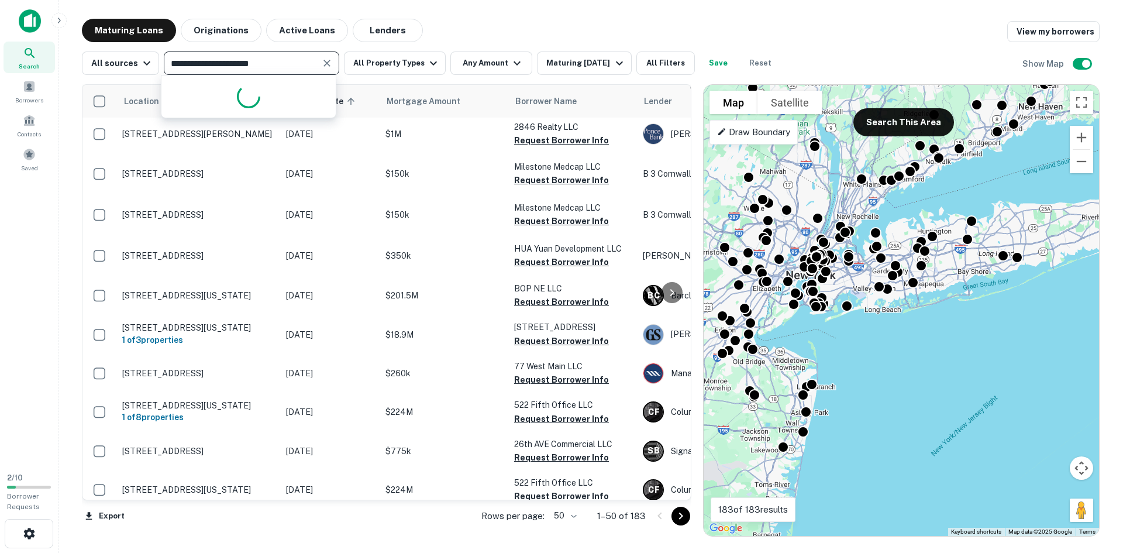
click at [269, 63] on input "**********" at bounding box center [241, 63] width 149 height 16
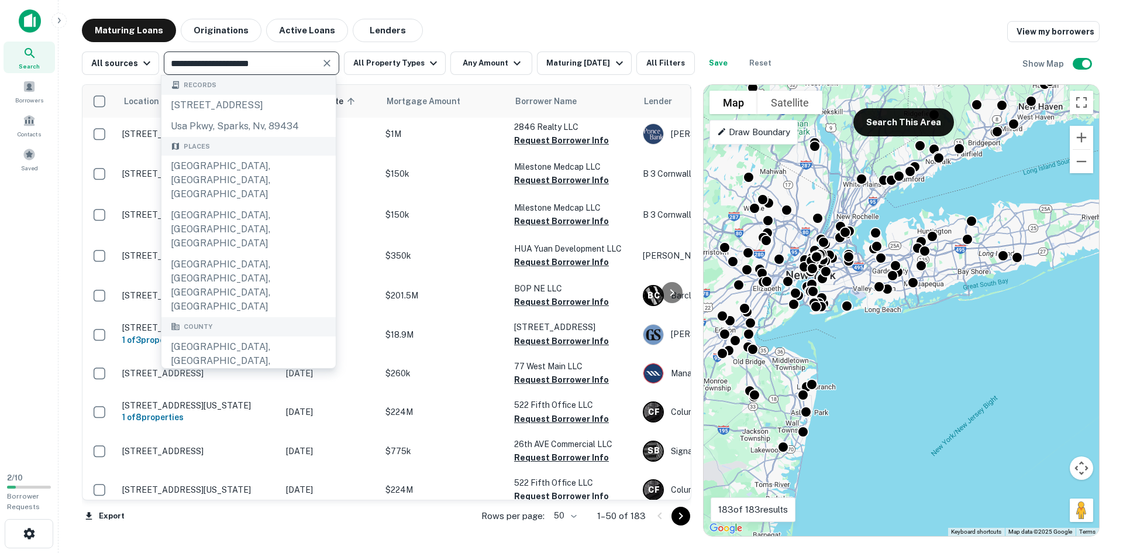
click at [269, 63] on input "**********" at bounding box center [241, 63] width 149 height 16
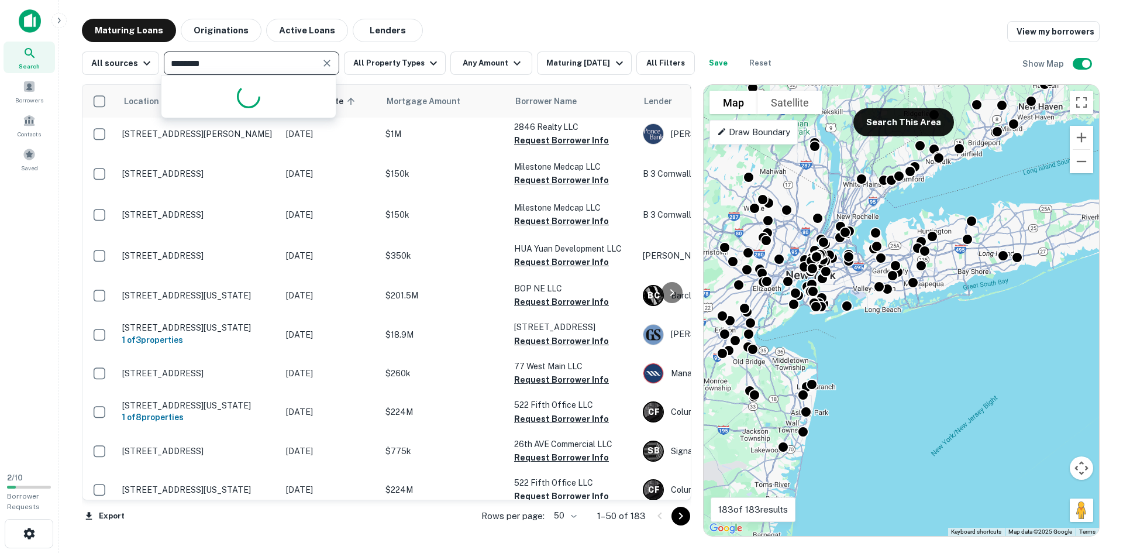
type input "*********"
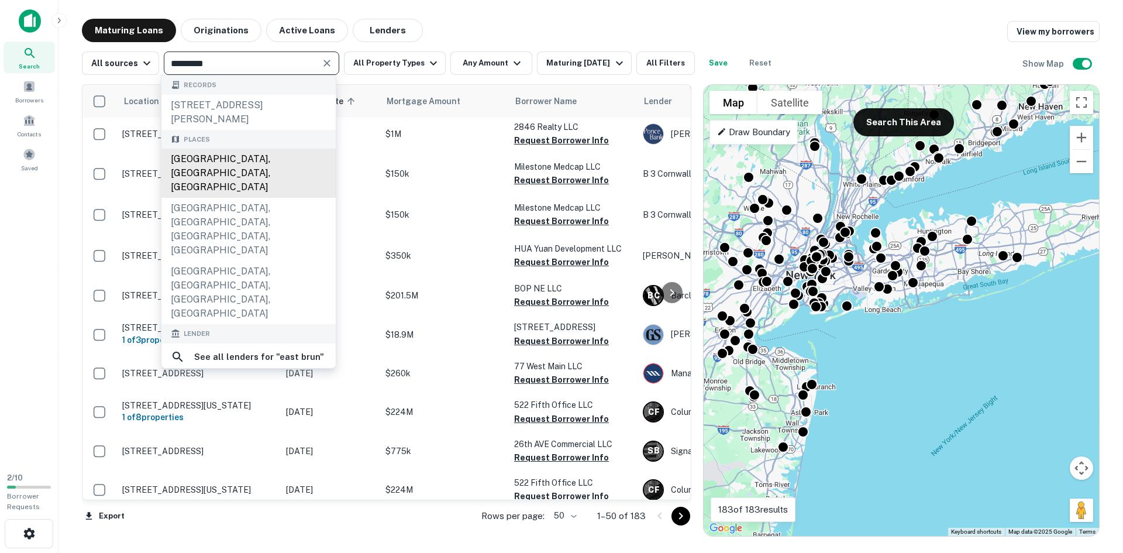
click at [222, 166] on div "[GEOGRAPHIC_DATA], [GEOGRAPHIC_DATA], [GEOGRAPHIC_DATA]" at bounding box center [248, 173] width 174 height 49
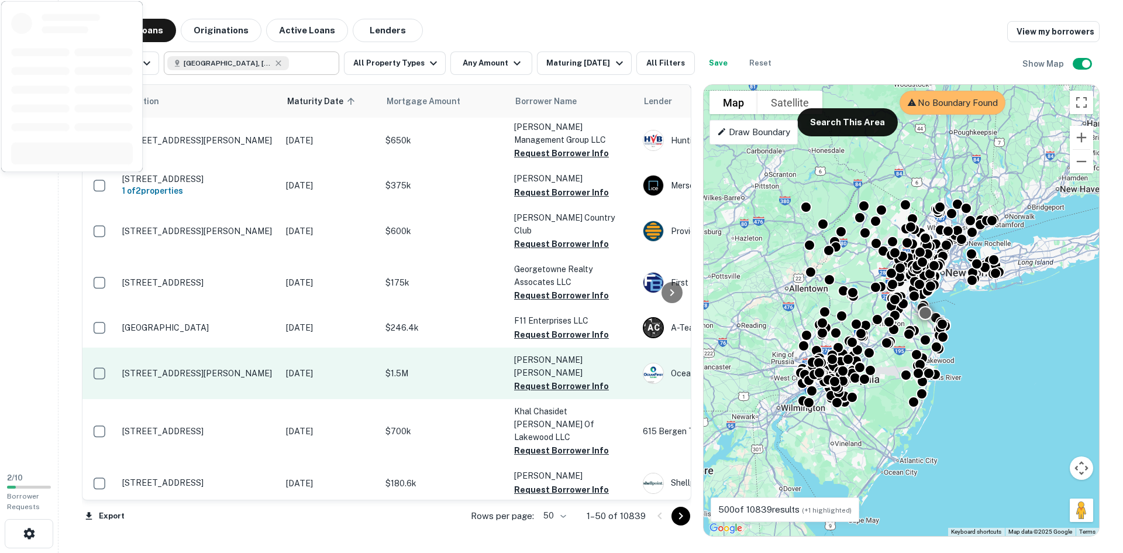
scroll to position [936, 0]
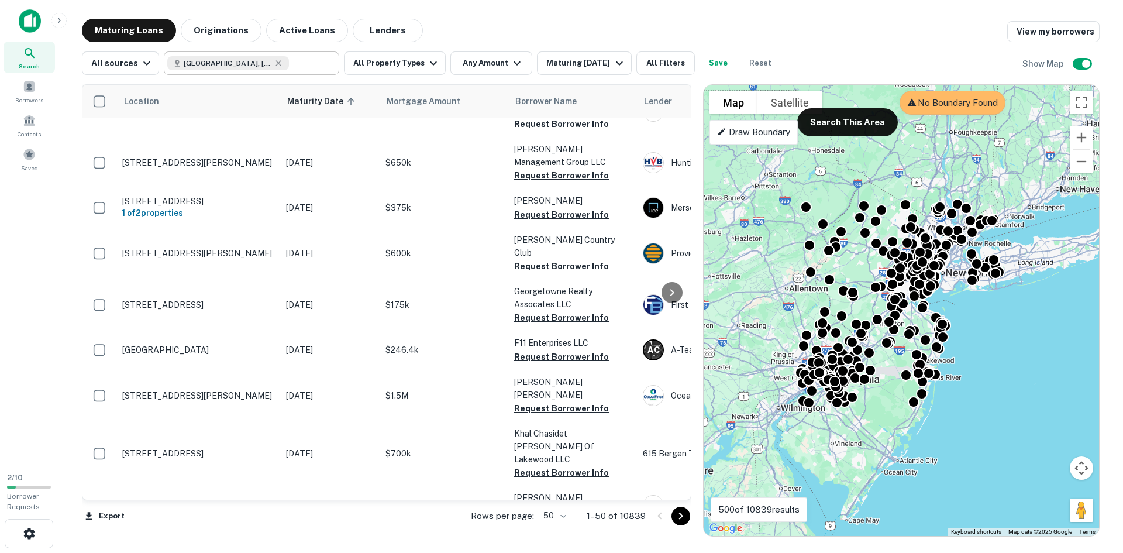
click at [723, 136] on icon at bounding box center [721, 131] width 9 height 9
type input "**********"
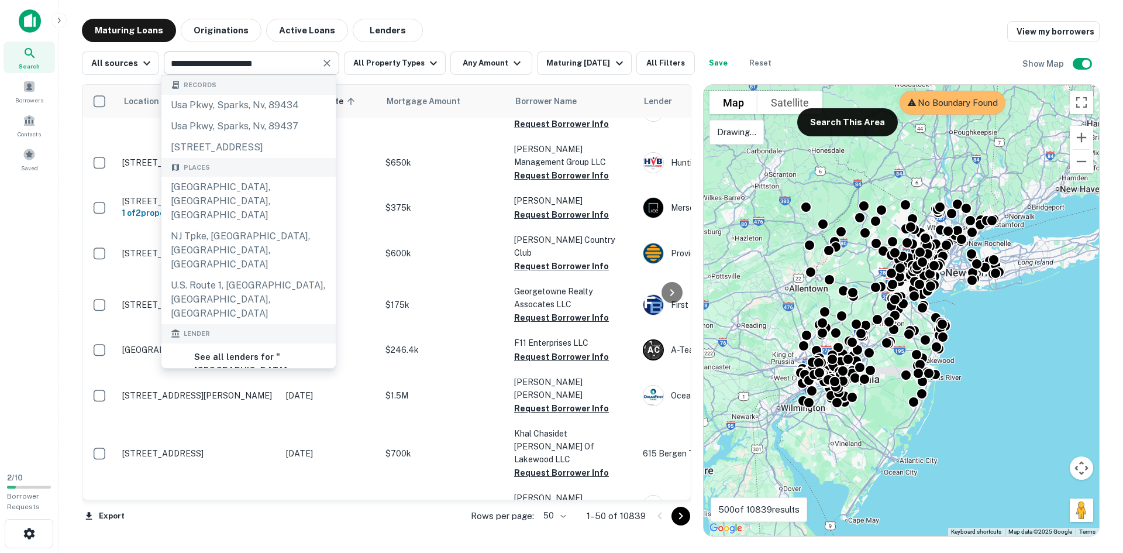
click at [288, 68] on input "**********" at bounding box center [241, 63] width 149 height 16
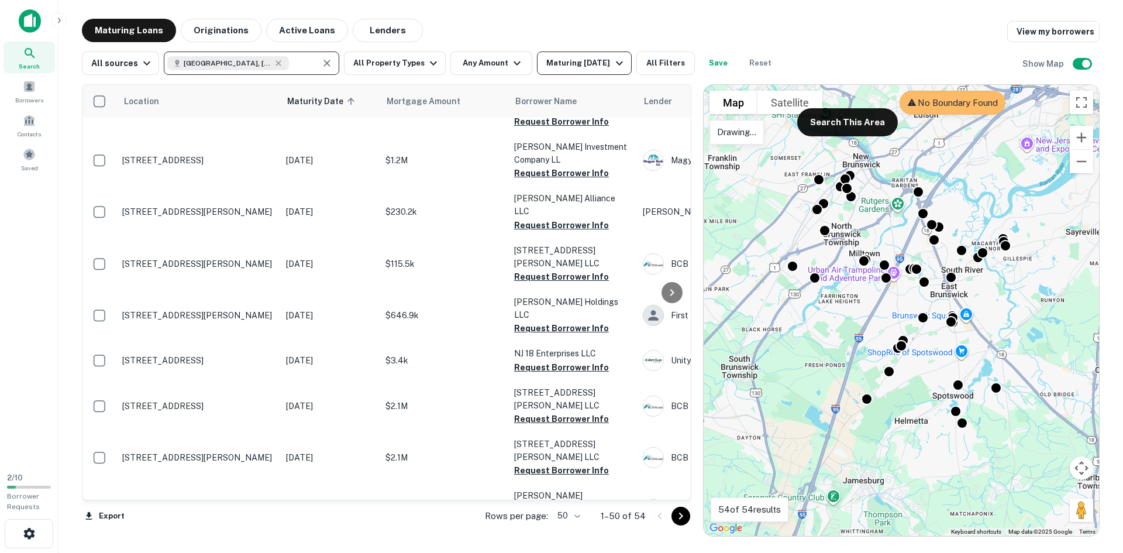
click at [617, 71] on button "Maturing In 6 Months" at bounding box center [584, 62] width 94 height 23
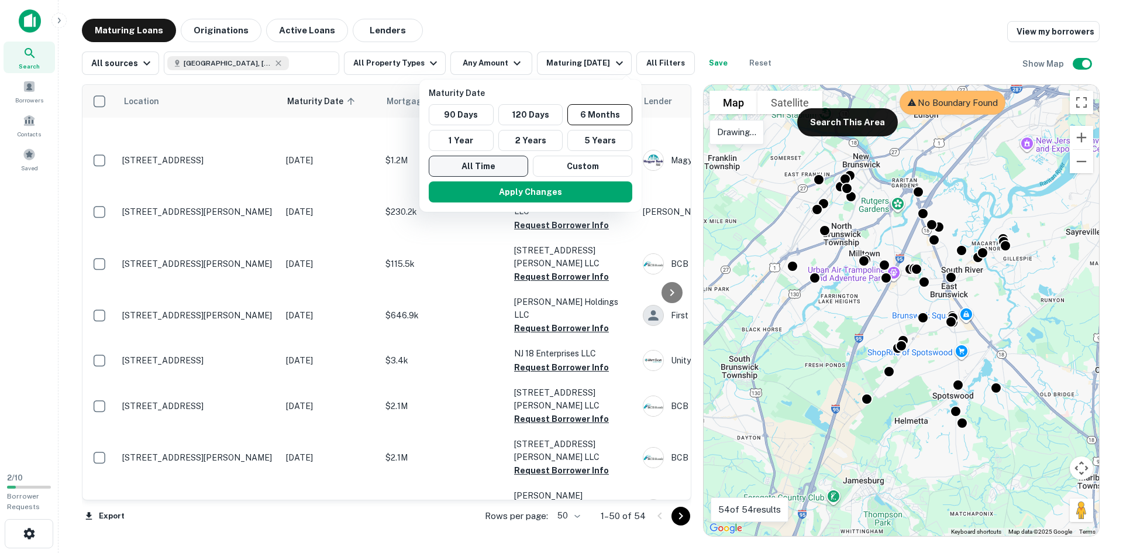
click at [488, 162] on button "All Time" at bounding box center [478, 166] width 99 height 21
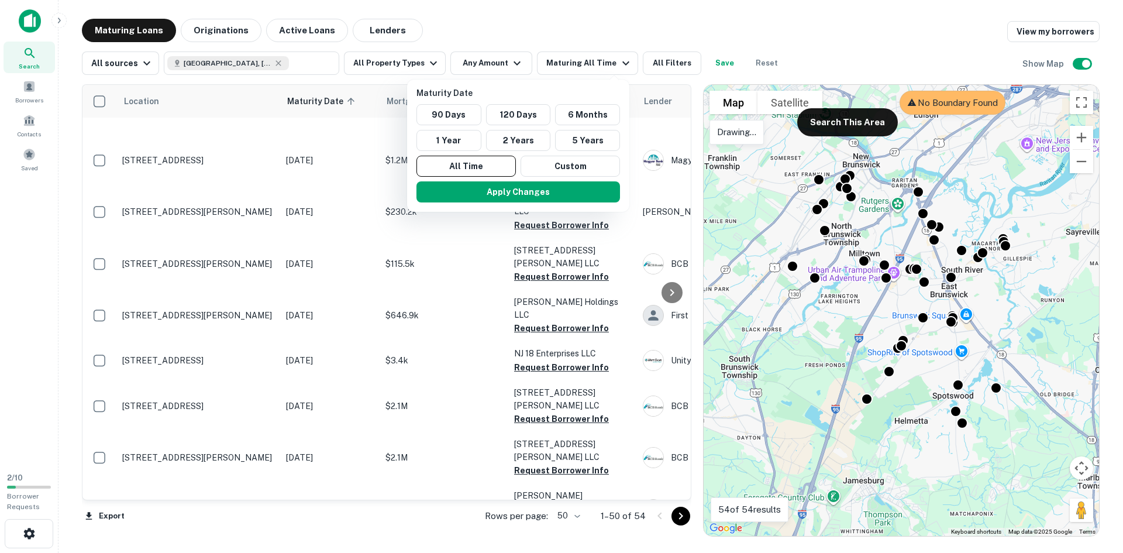
click at [423, 127] on div "90 Days 120 Days 6 Months 1 Year 2 Years 5 Years All Time Custom" at bounding box center [518, 140] width 213 height 73
click at [542, 138] on button "2 Years" at bounding box center [518, 140] width 65 height 21
click at [605, 136] on button "5 Years" at bounding box center [593, 140] width 65 height 21
click at [544, 181] on div "Apply Changes" at bounding box center [523, 192] width 213 height 30
click at [541, 185] on button "Apply Changes" at bounding box center [524, 191] width 204 height 21
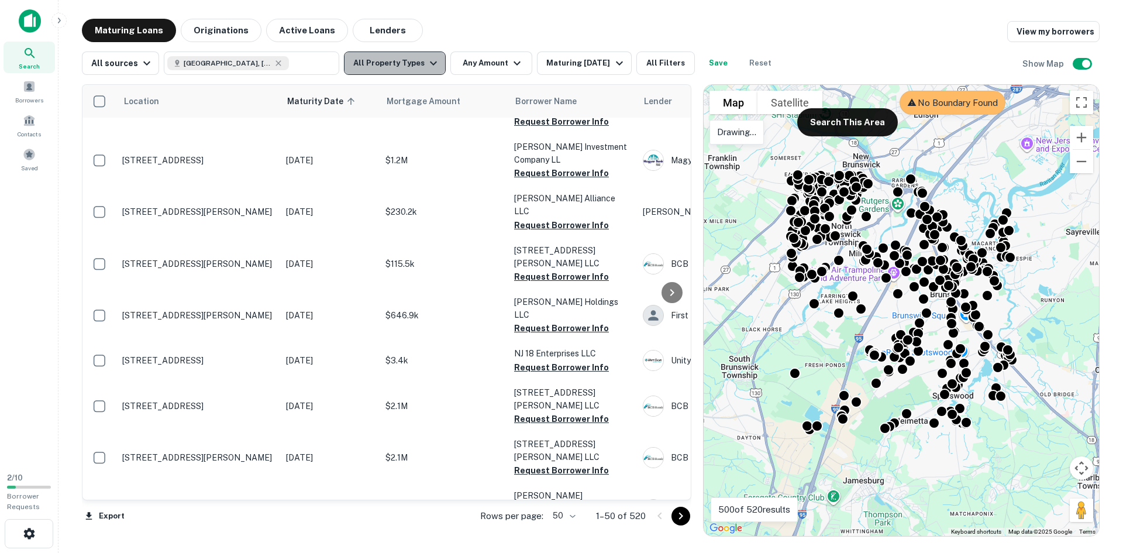
click at [394, 61] on button "All Property Types" at bounding box center [395, 62] width 102 height 23
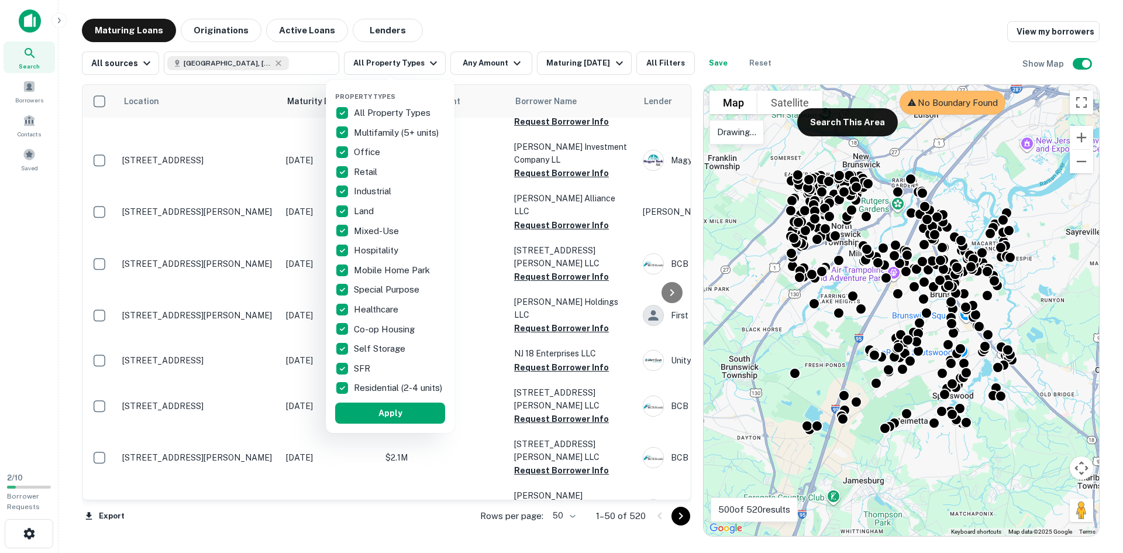
click at [371, 115] on p "All Property Types" at bounding box center [393, 113] width 79 height 14
click at [360, 146] on p "Office" at bounding box center [368, 152] width 29 height 14
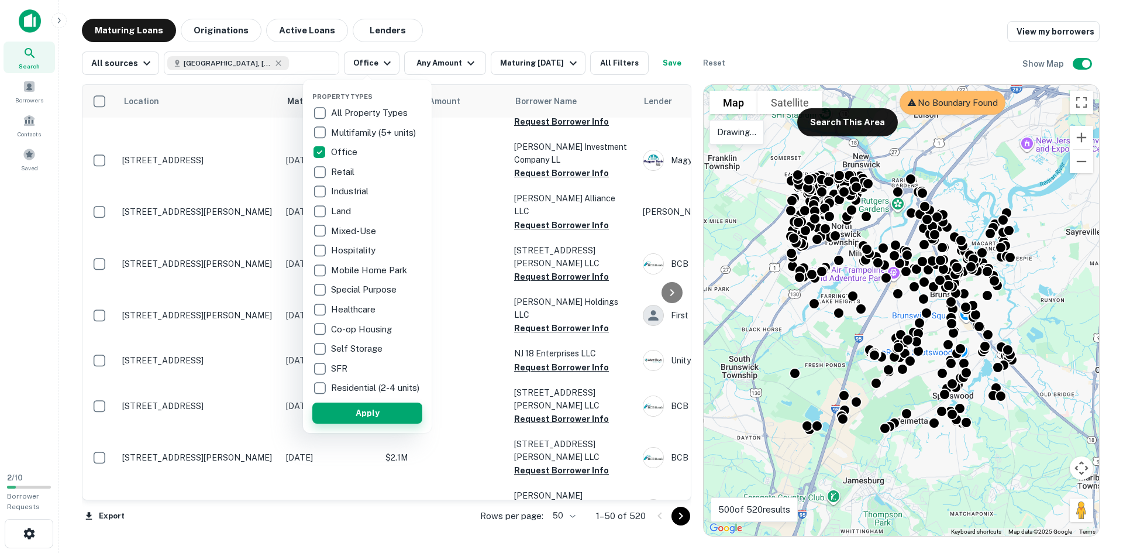
click at [378, 416] on button "Apply" at bounding box center [367, 413] width 110 height 21
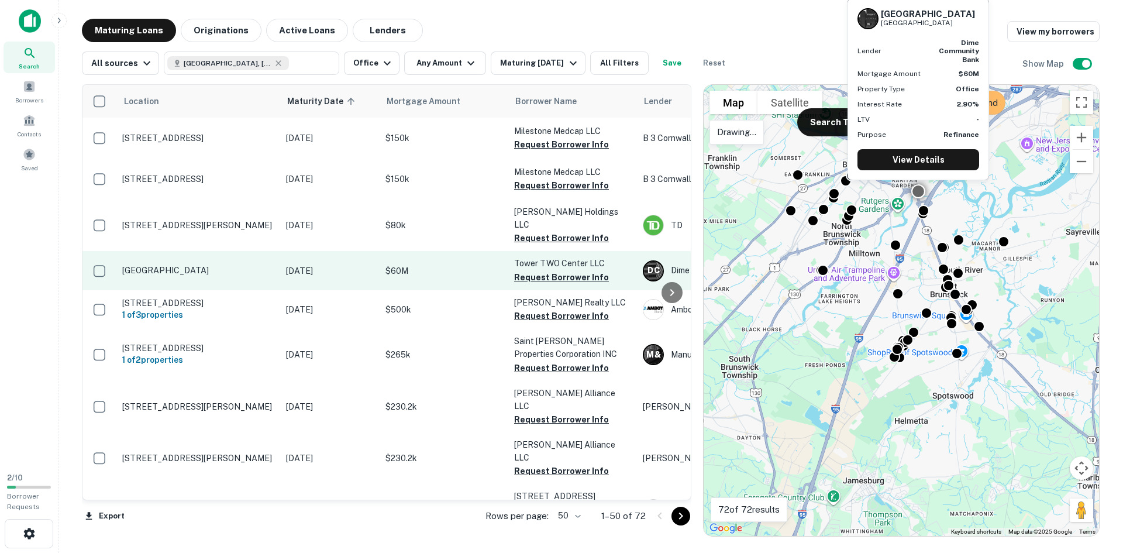
click at [215, 265] on p "Tower Center Blvd East Brunswick, NJ08816" at bounding box center [198, 270] width 152 height 11
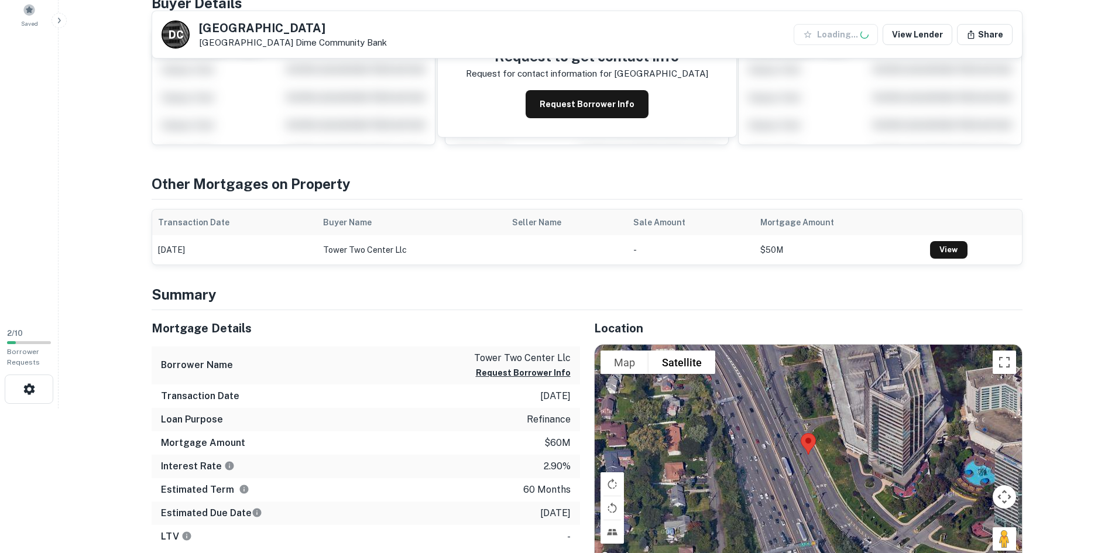
scroll to position [176, 0]
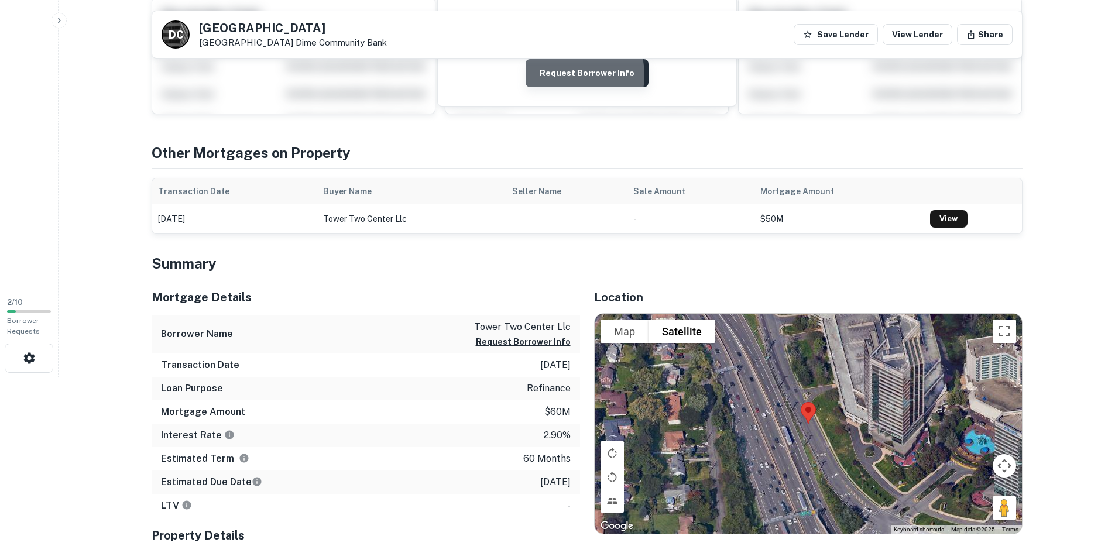
click at [565, 75] on button "Request Borrower Info" at bounding box center [586, 73] width 123 height 28
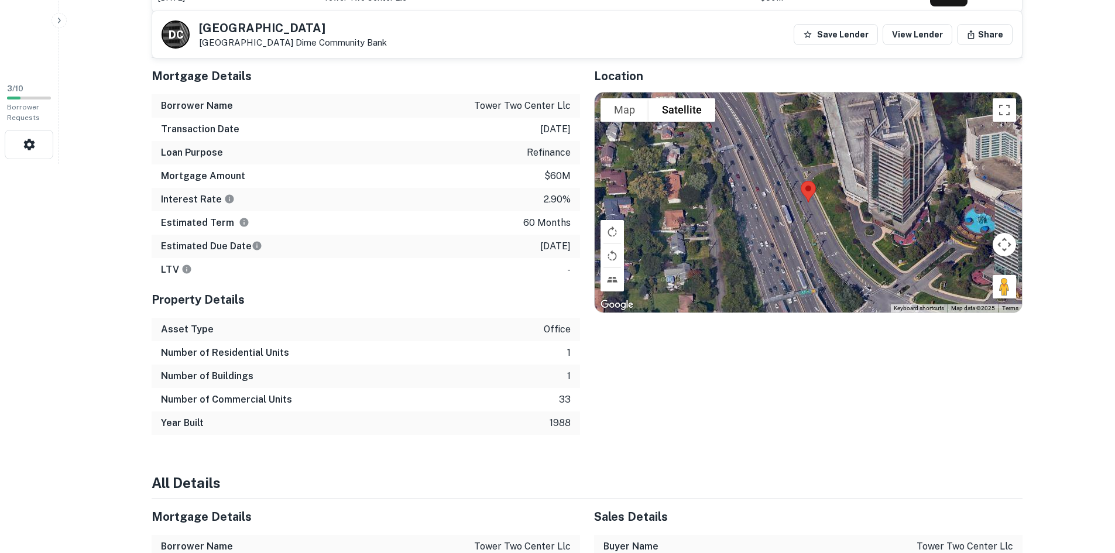
scroll to position [410, 0]
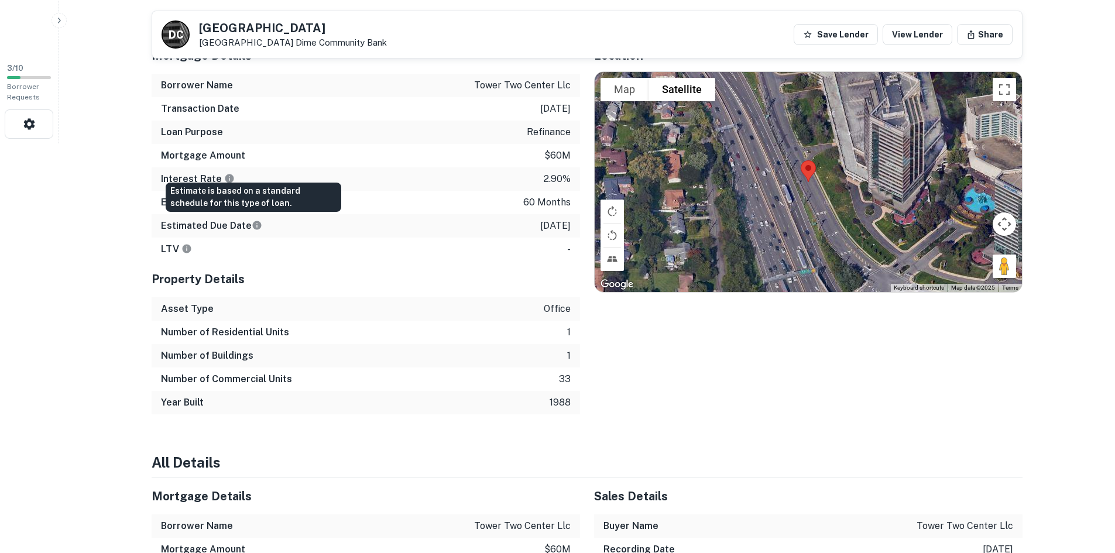
click at [253, 227] on icon "Estimate is based on a standard schedule for this type of loan." at bounding box center [257, 225] width 11 height 11
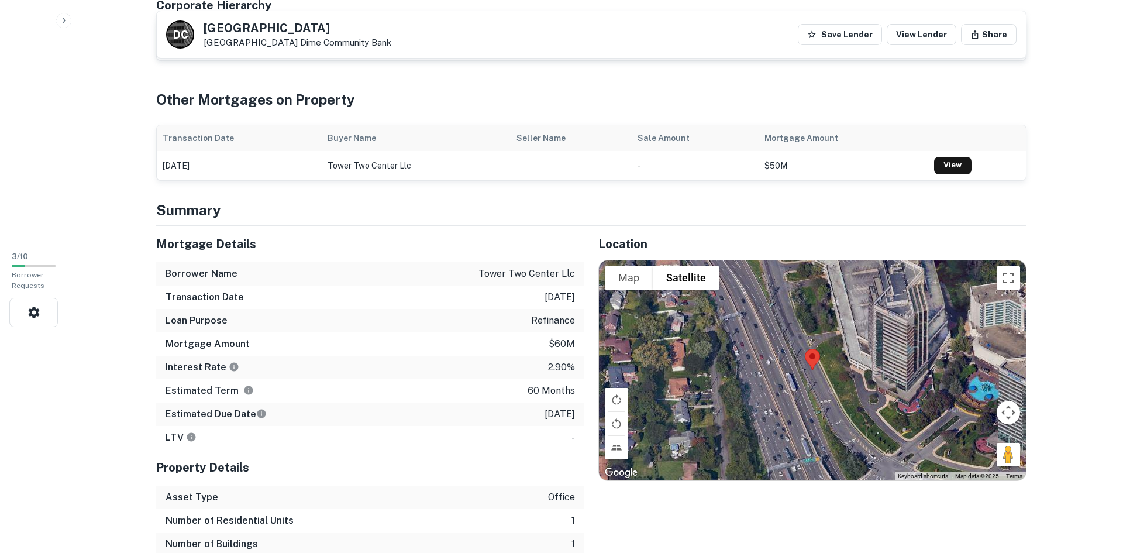
scroll to position [0, 0]
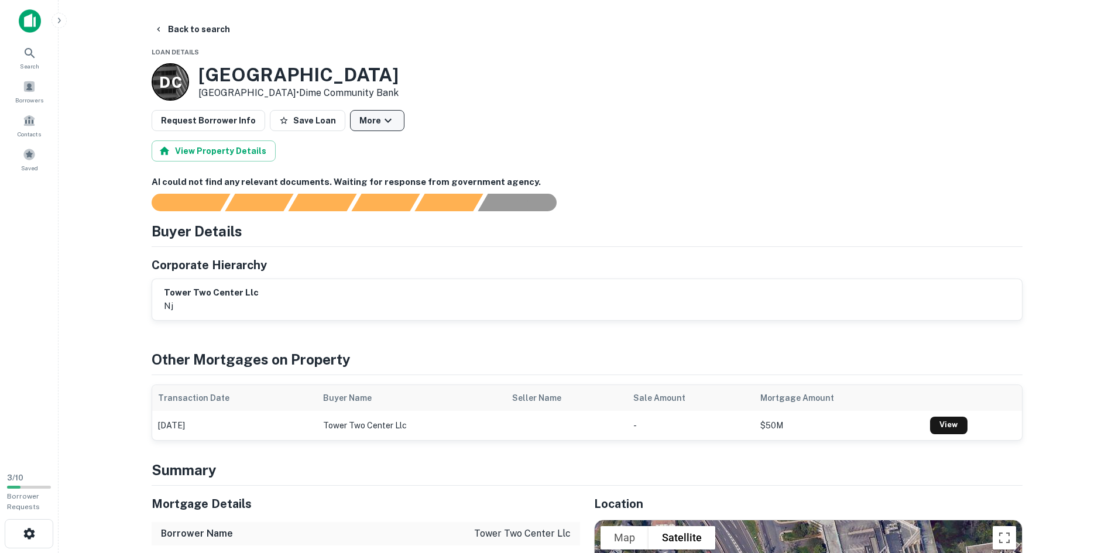
click at [381, 116] on icon "button" at bounding box center [388, 121] width 14 height 14
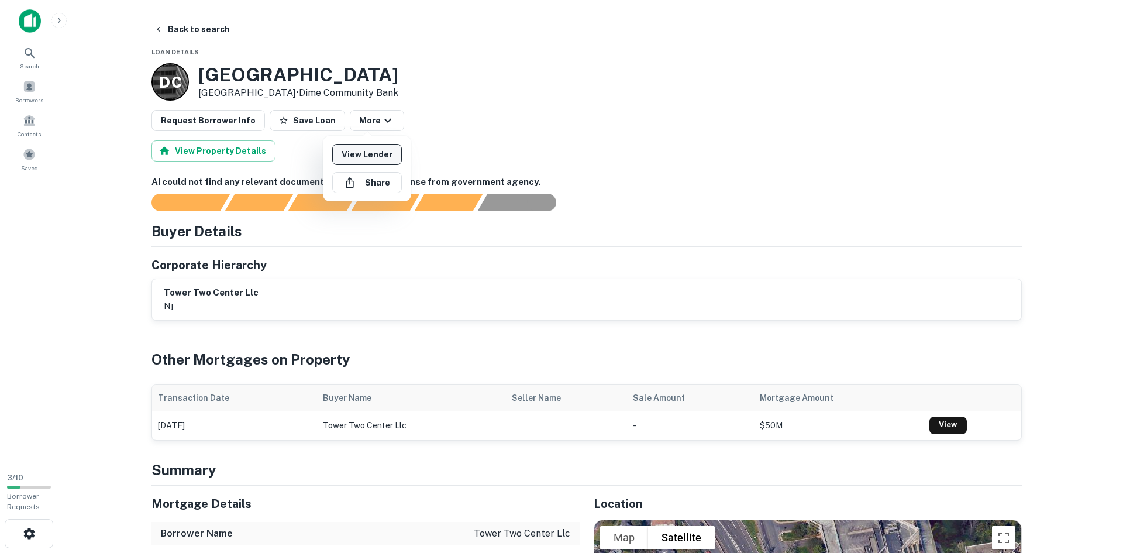
click at [374, 161] on link "View Lender" at bounding box center [367, 154] width 70 height 21
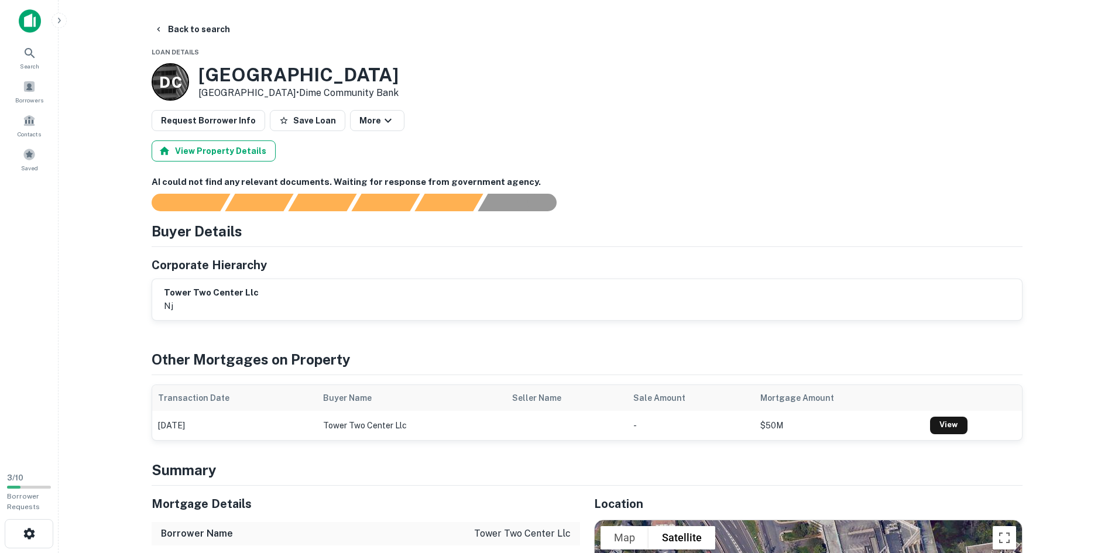
click at [229, 149] on button "View Property Details" at bounding box center [214, 150] width 124 height 21
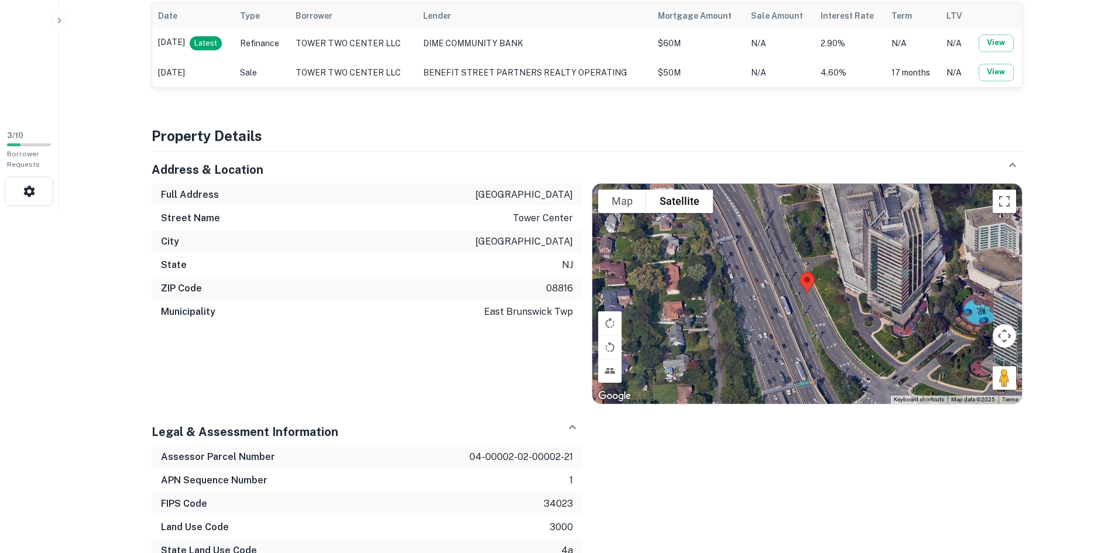
scroll to position [344, 0]
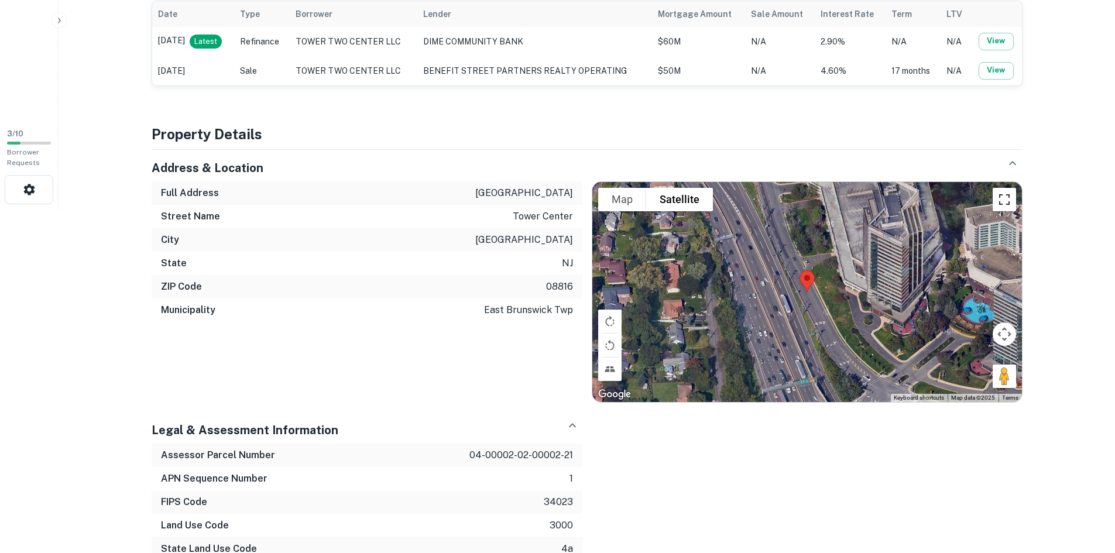
click at [1002, 195] on button "Toggle fullscreen view" at bounding box center [1003, 199] width 23 height 23
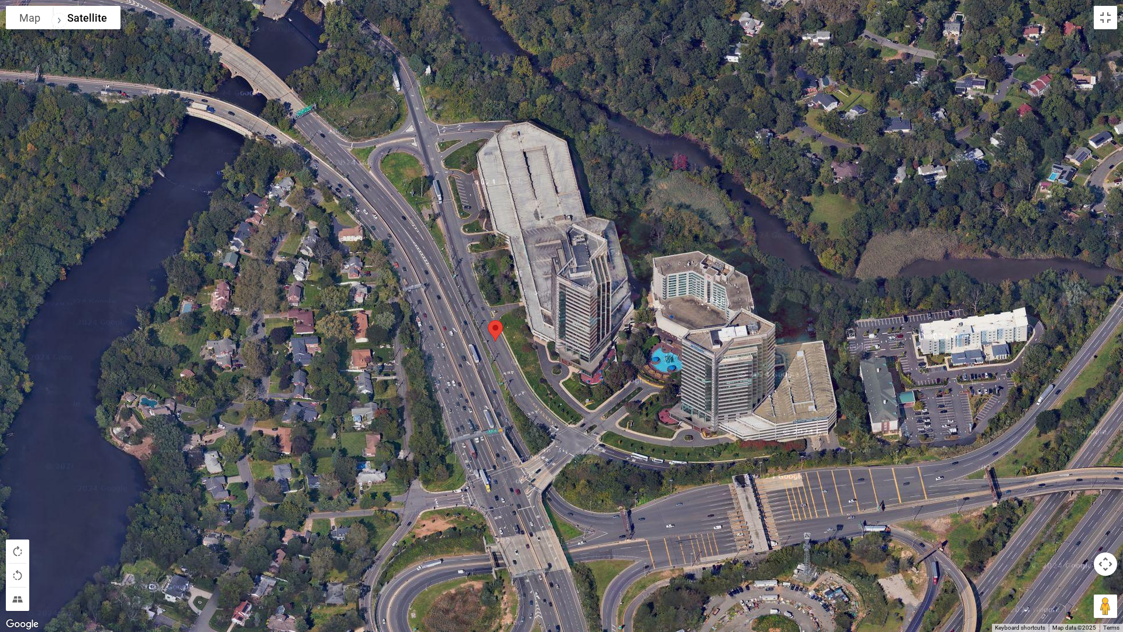
drag, startPoint x: 580, startPoint y: 214, endPoint x: 509, endPoint y: 241, distance: 75.7
click at [509, 241] on div at bounding box center [561, 316] width 1123 height 632
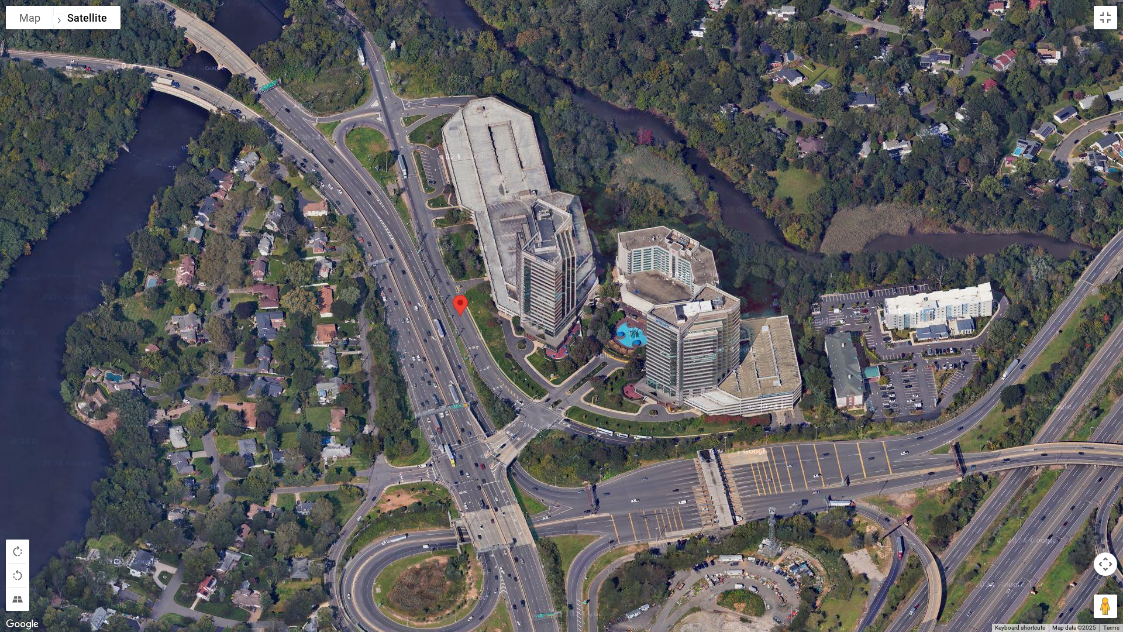
drag, startPoint x: 534, startPoint y: 255, endPoint x: 494, endPoint y: 233, distance: 45.0
click at [497, 229] on div at bounding box center [561, 316] width 1123 height 632
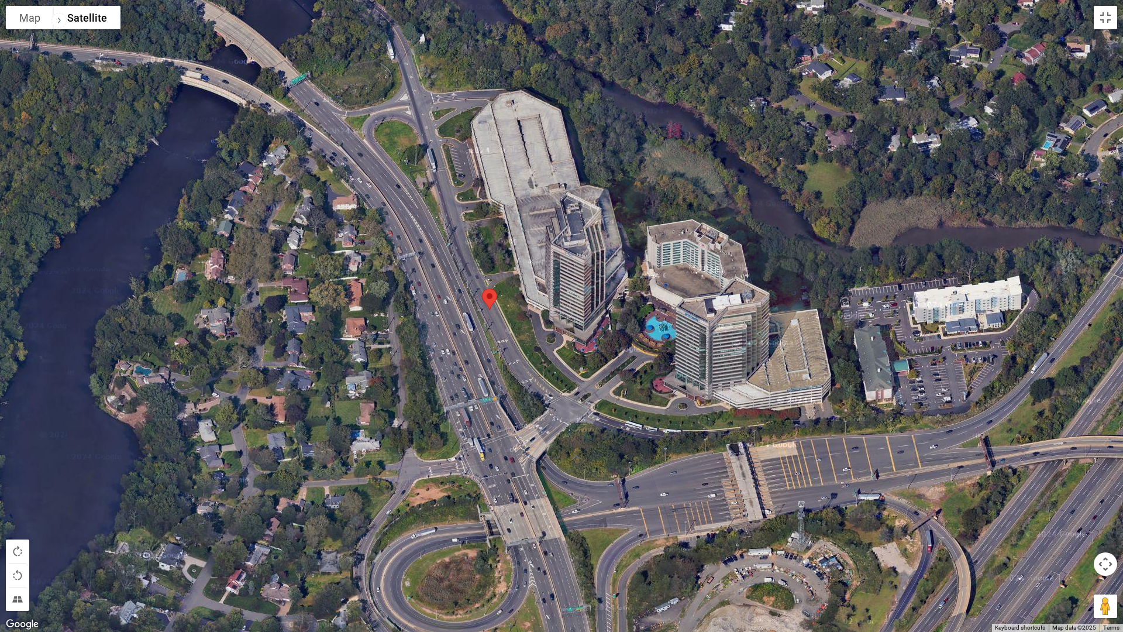
drag, startPoint x: 497, startPoint y: 249, endPoint x: 518, endPoint y: 252, distance: 21.8
click at [518, 252] on div at bounding box center [561, 316] width 1123 height 632
click at [690, 252] on div at bounding box center [561, 316] width 1123 height 632
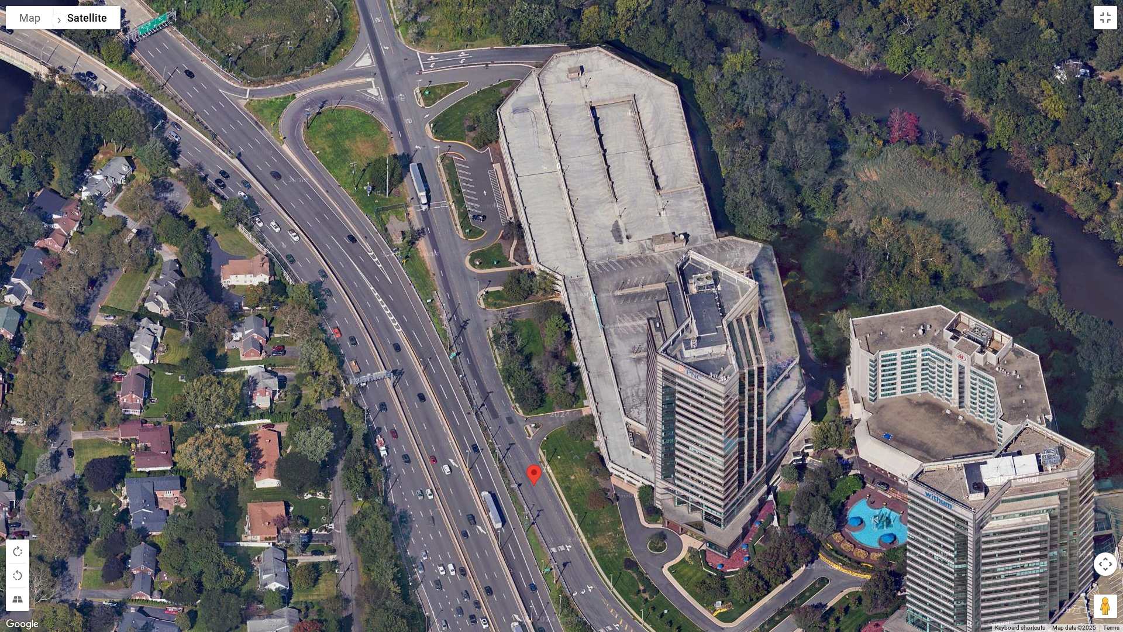
drag, startPoint x: 457, startPoint y: 256, endPoint x: 648, endPoint y: 409, distance: 244.7
click at [653, 416] on div at bounding box center [561, 316] width 1123 height 632
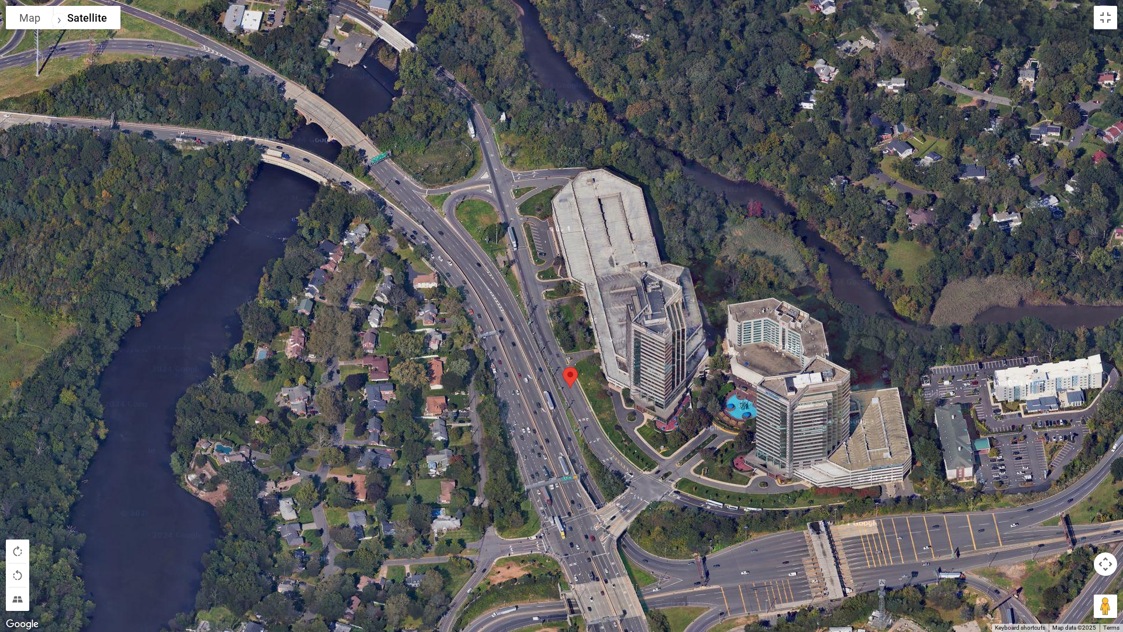
drag, startPoint x: 645, startPoint y: 406, endPoint x: 629, endPoint y: 353, distance: 55.2
click at [629, 353] on div at bounding box center [561, 316] width 1123 height 632
